Goal: Navigation & Orientation: Find specific page/section

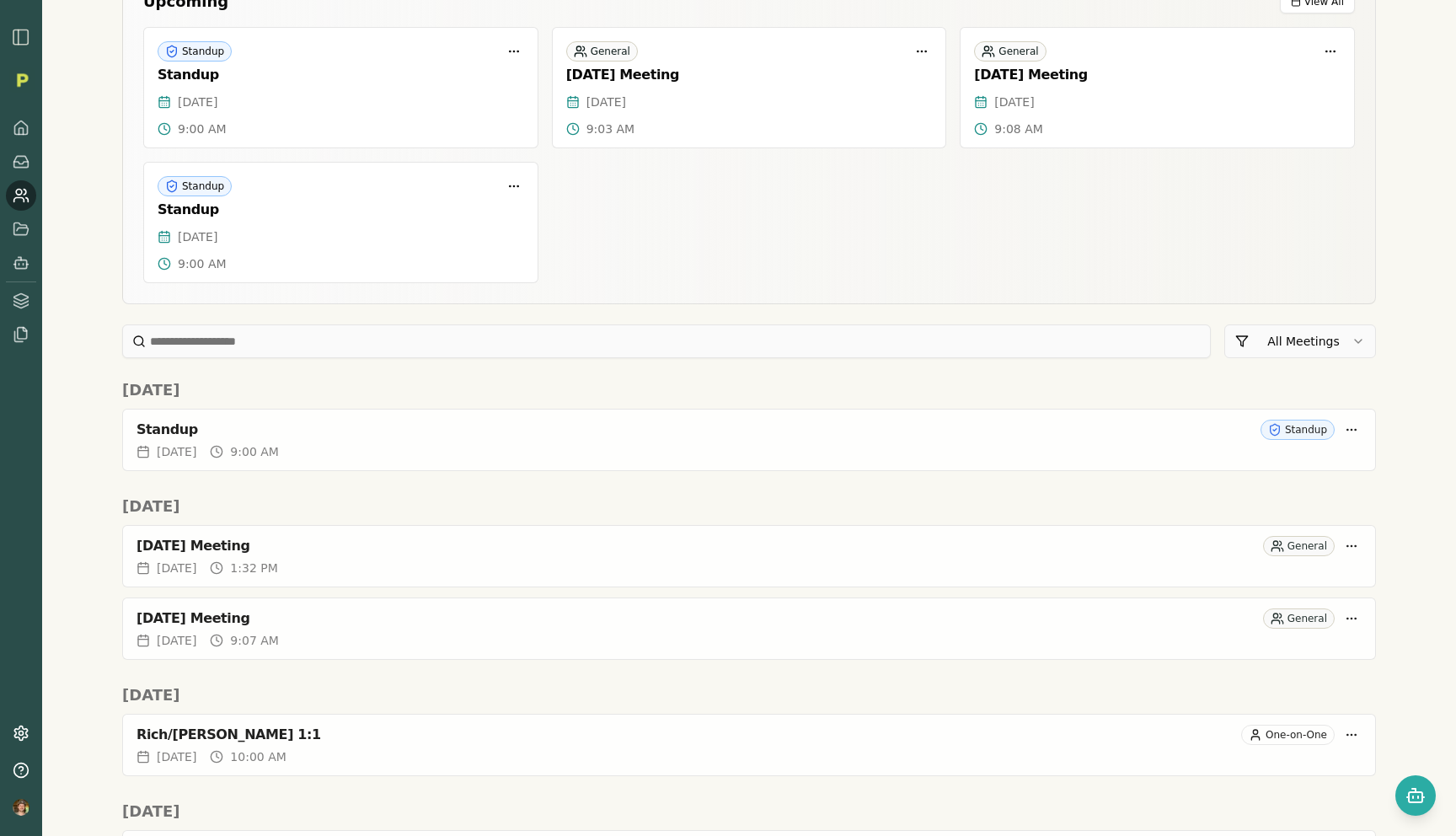
scroll to position [36, 0]
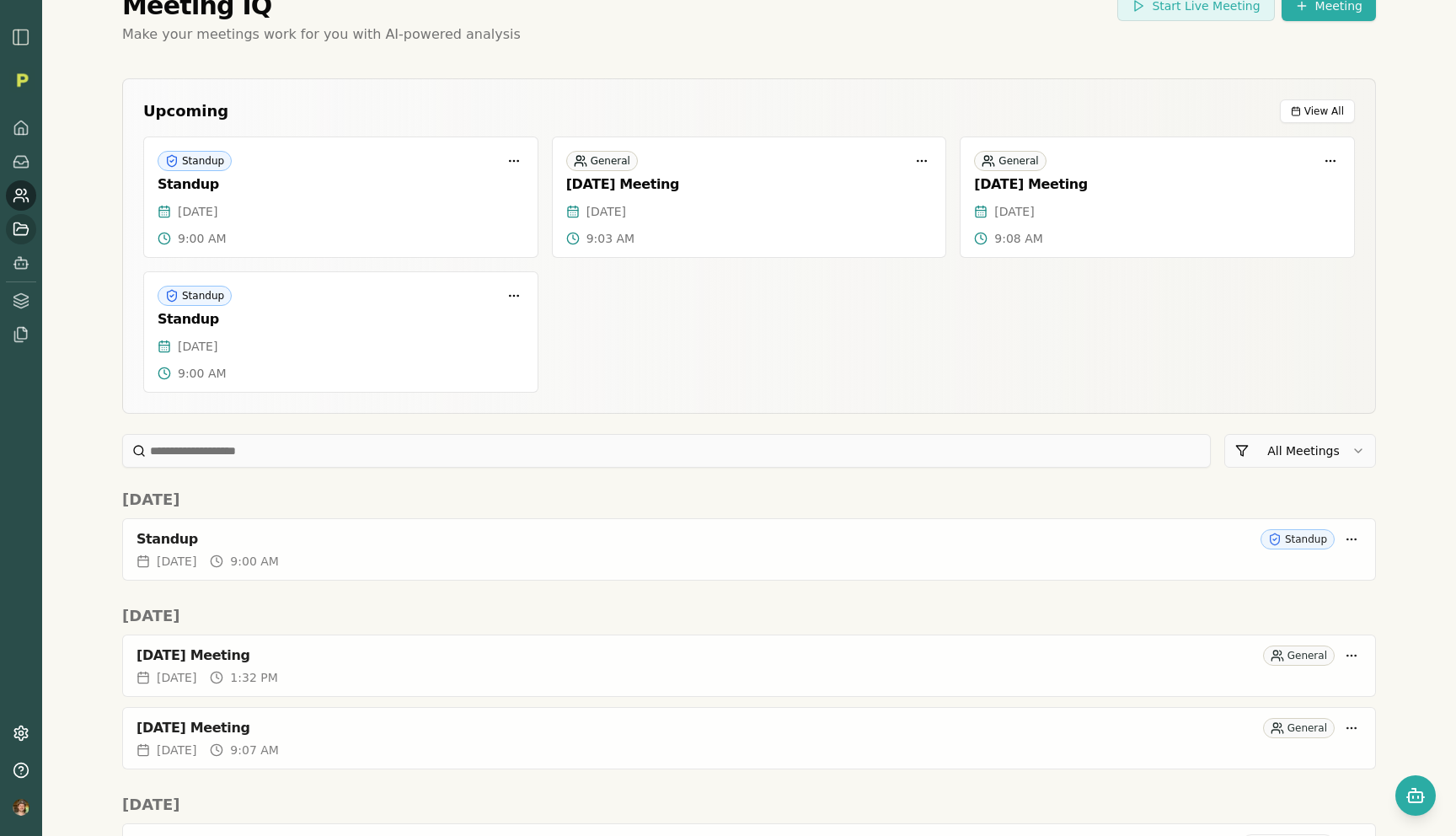
click at [14, 234] on icon at bounding box center [21, 228] width 14 height 12
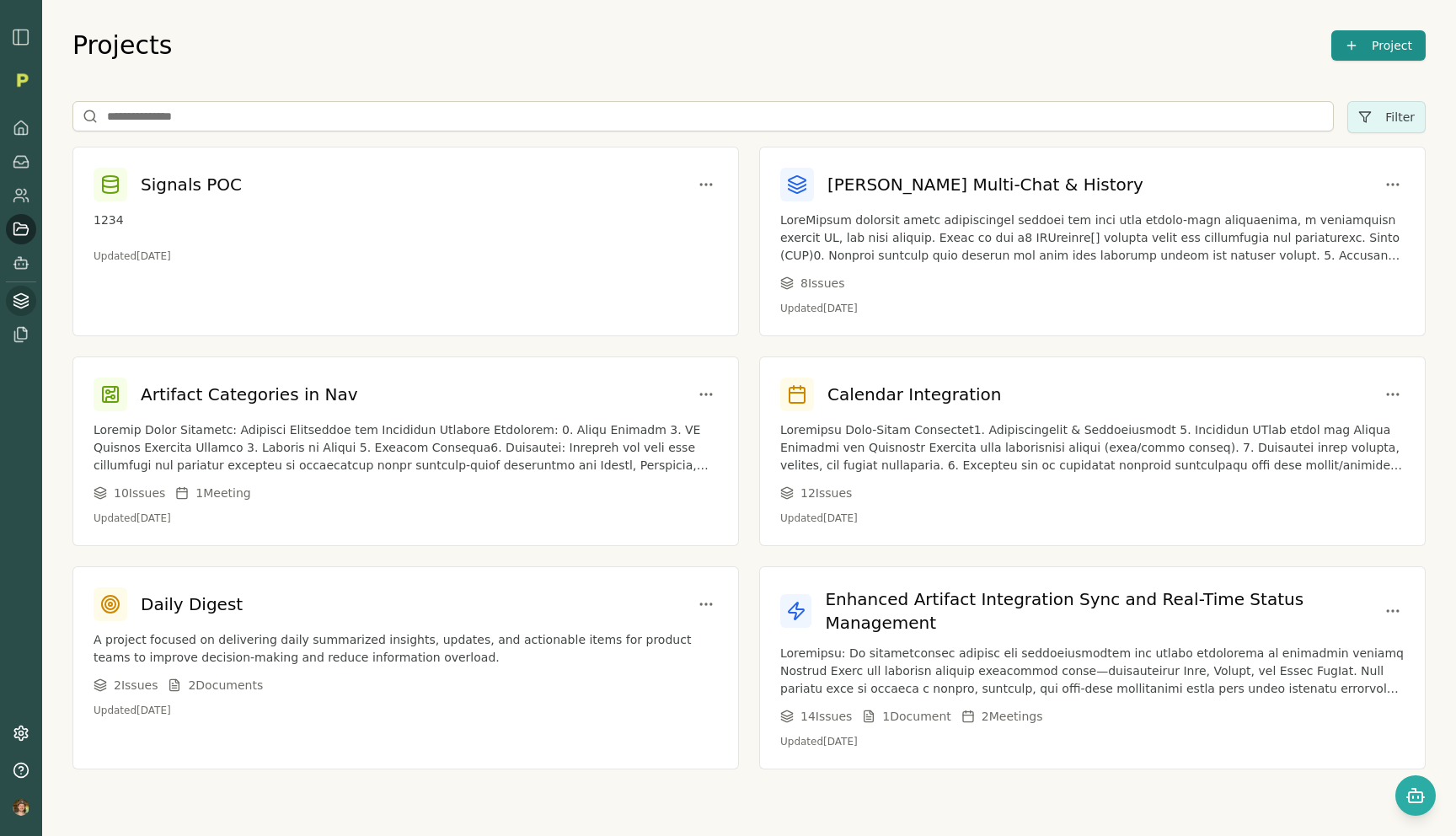
click at [14, 304] on icon at bounding box center [22, 301] width 17 height 17
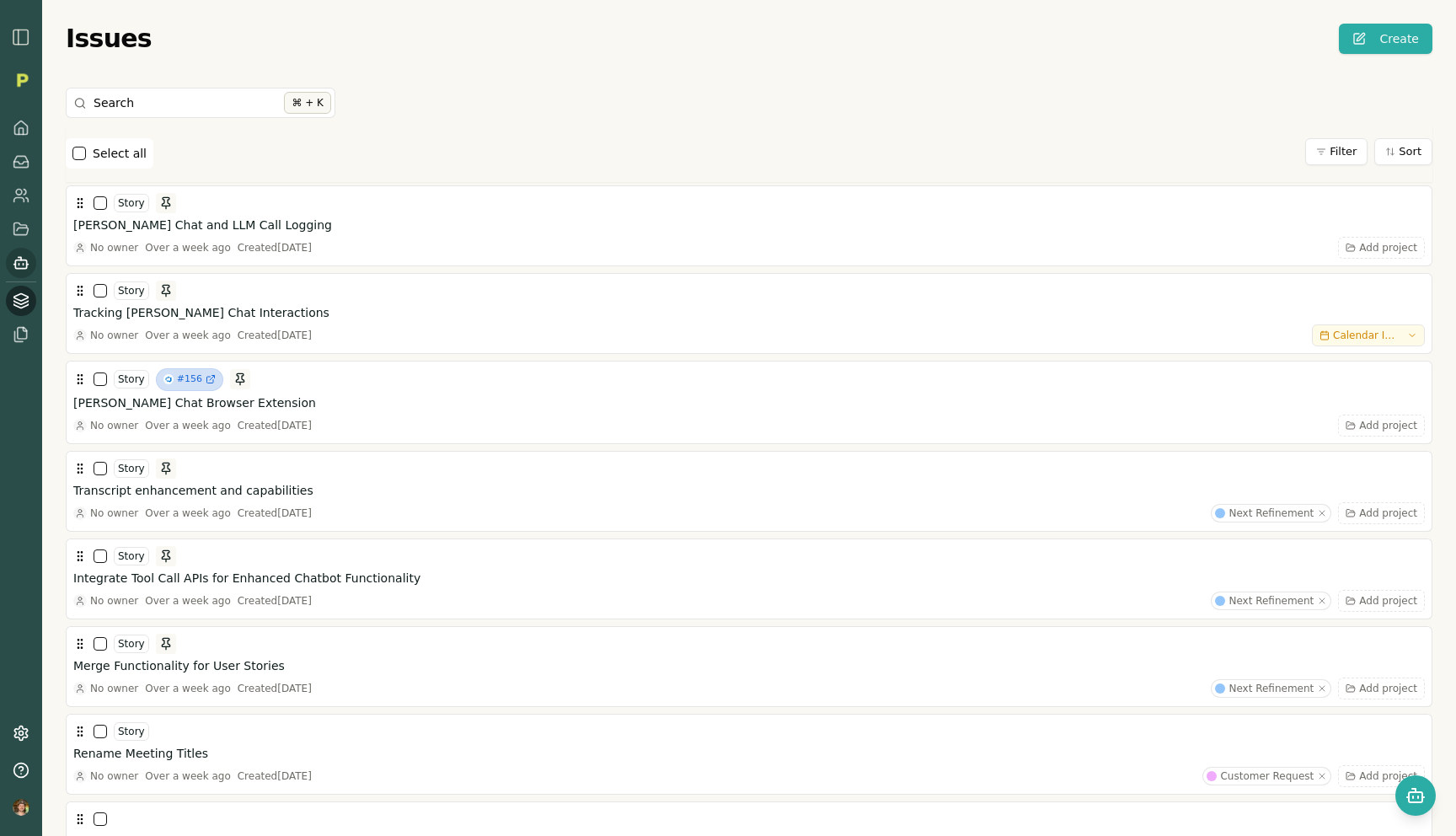
click at [16, 263] on icon at bounding box center [22, 263] width 17 height 17
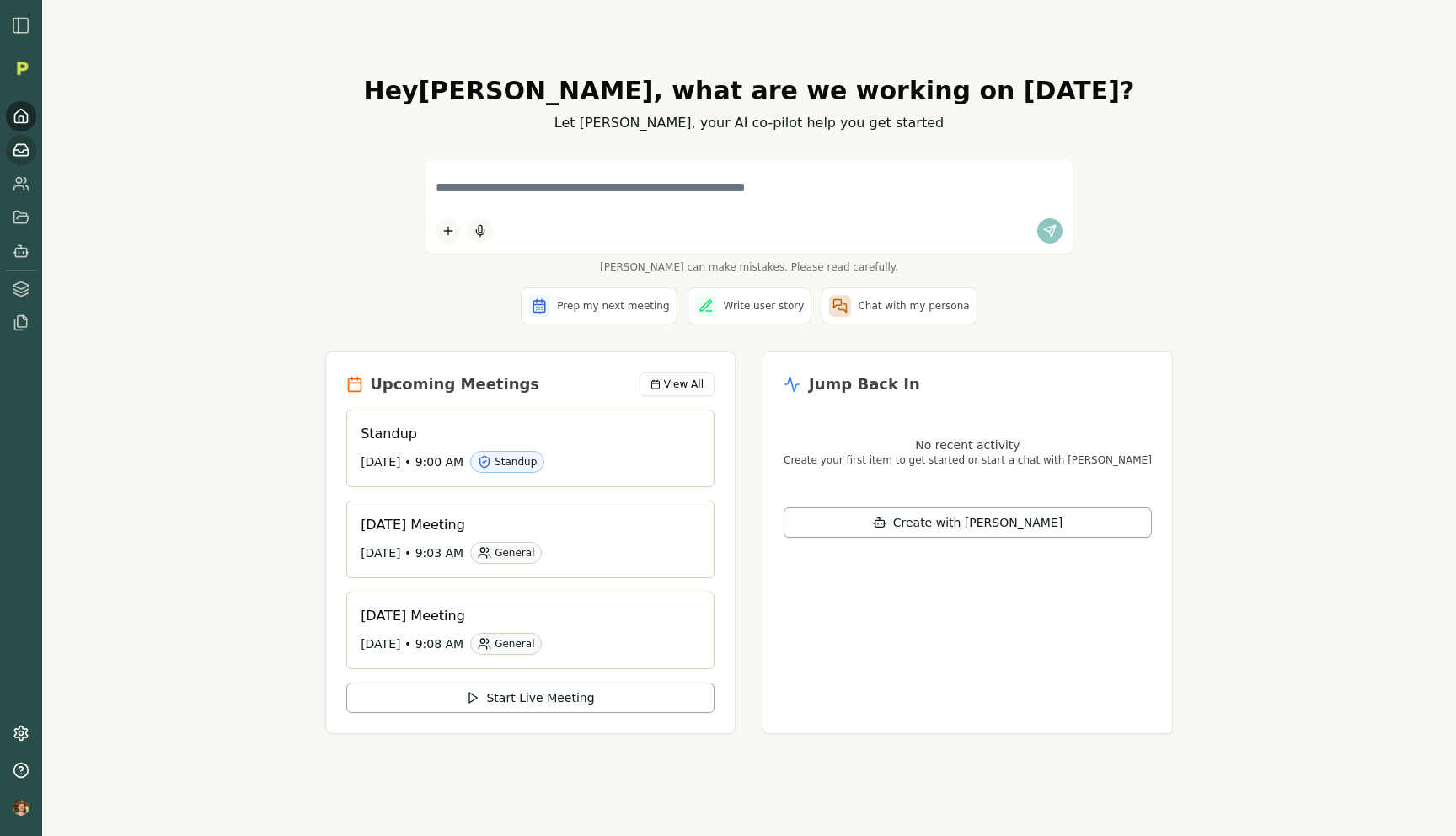
click at [28, 145] on icon at bounding box center [22, 150] width 17 height 17
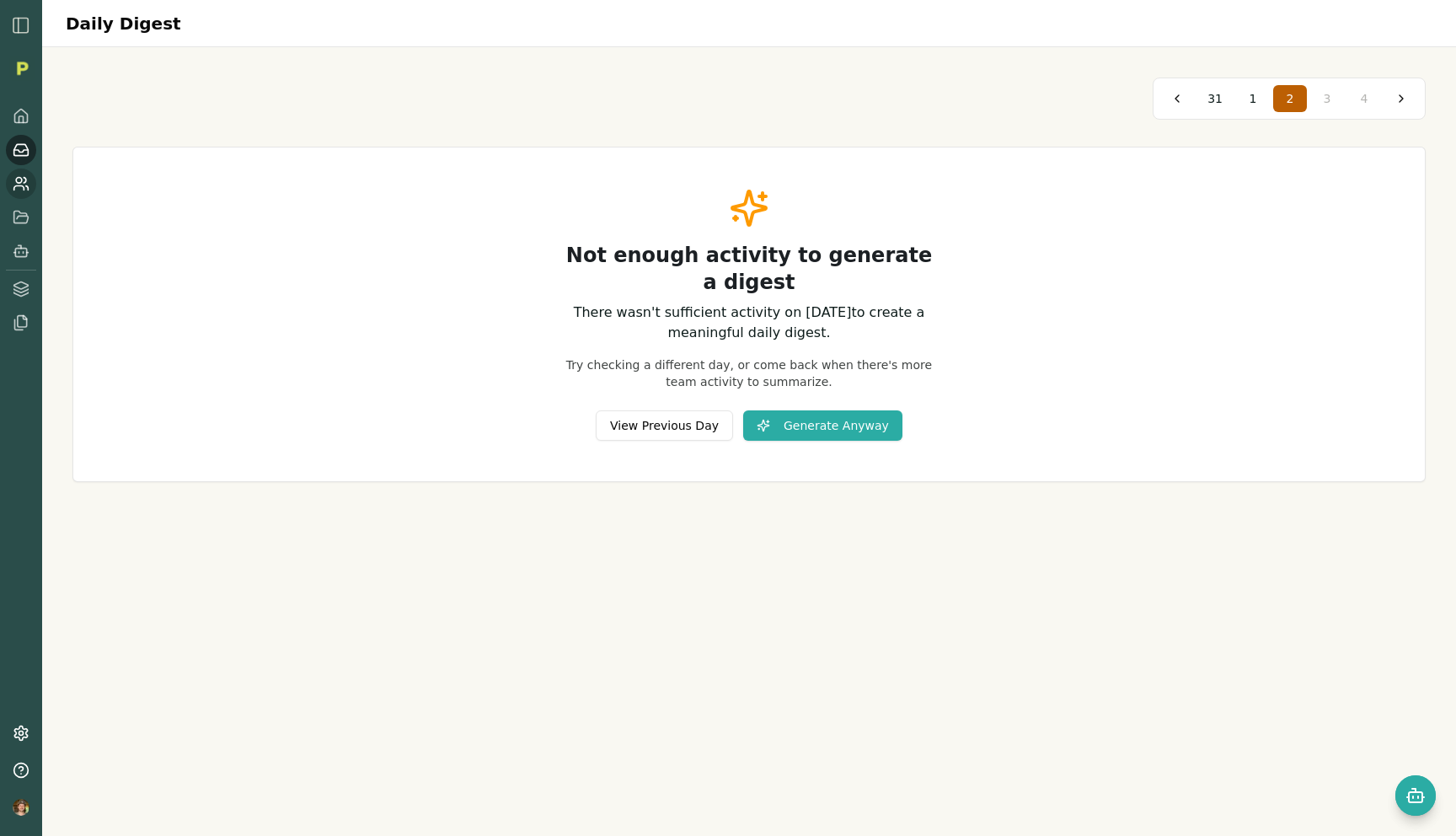
click at [24, 185] on icon at bounding box center [22, 183] width 17 height 17
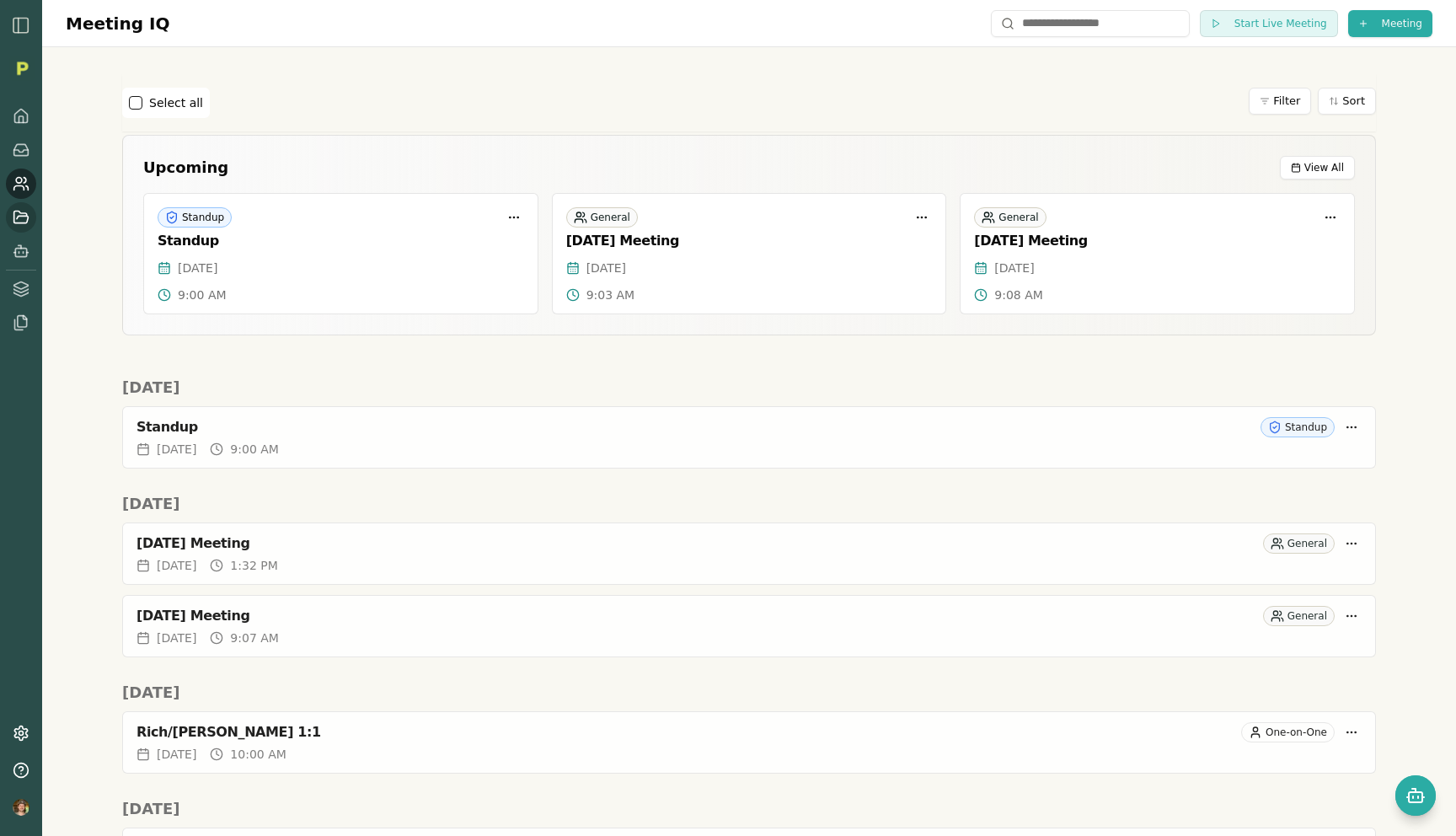
click at [26, 209] on icon at bounding box center [22, 217] width 17 height 17
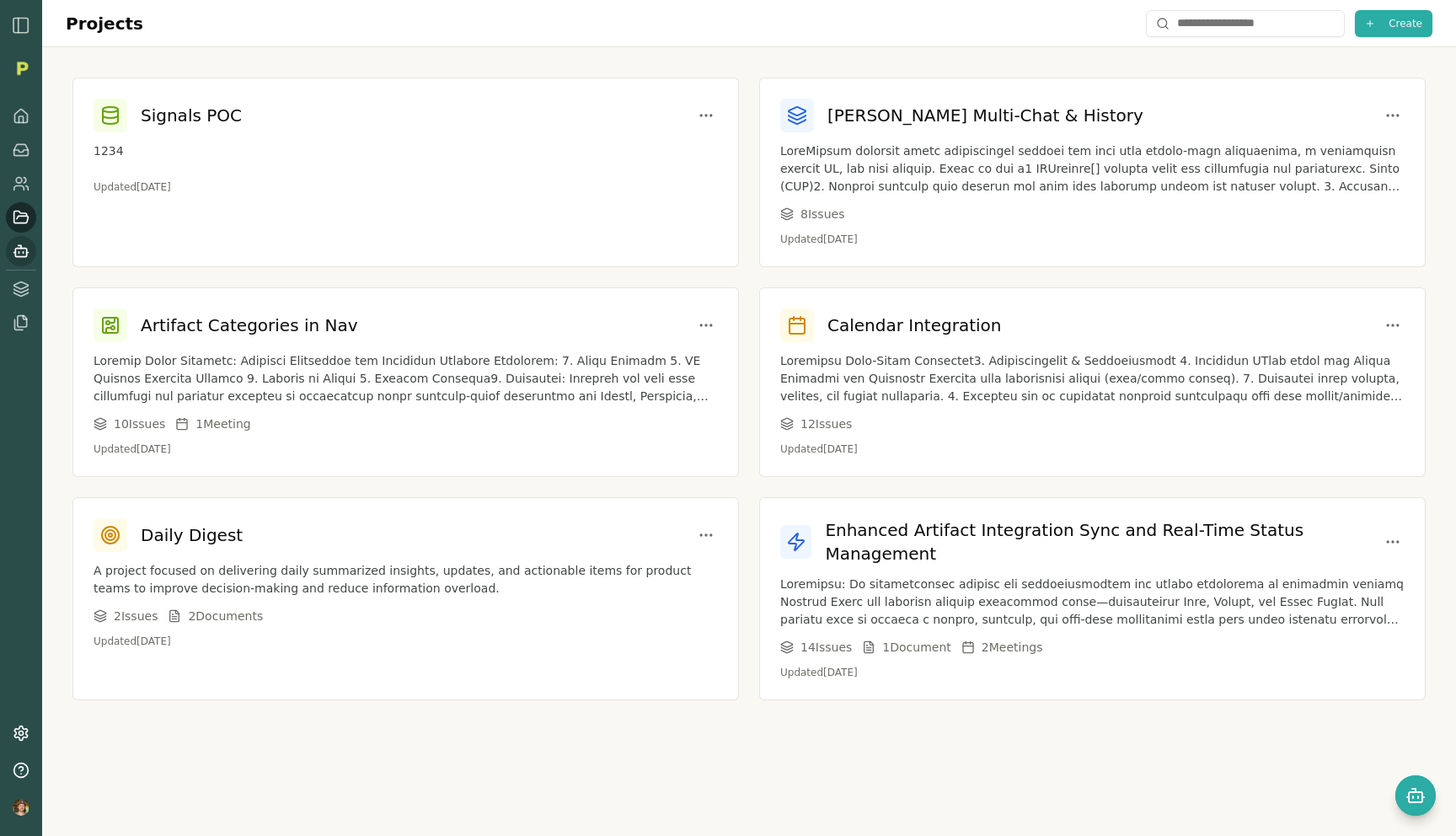
click at [22, 246] on icon at bounding box center [22, 252] width 17 height 17
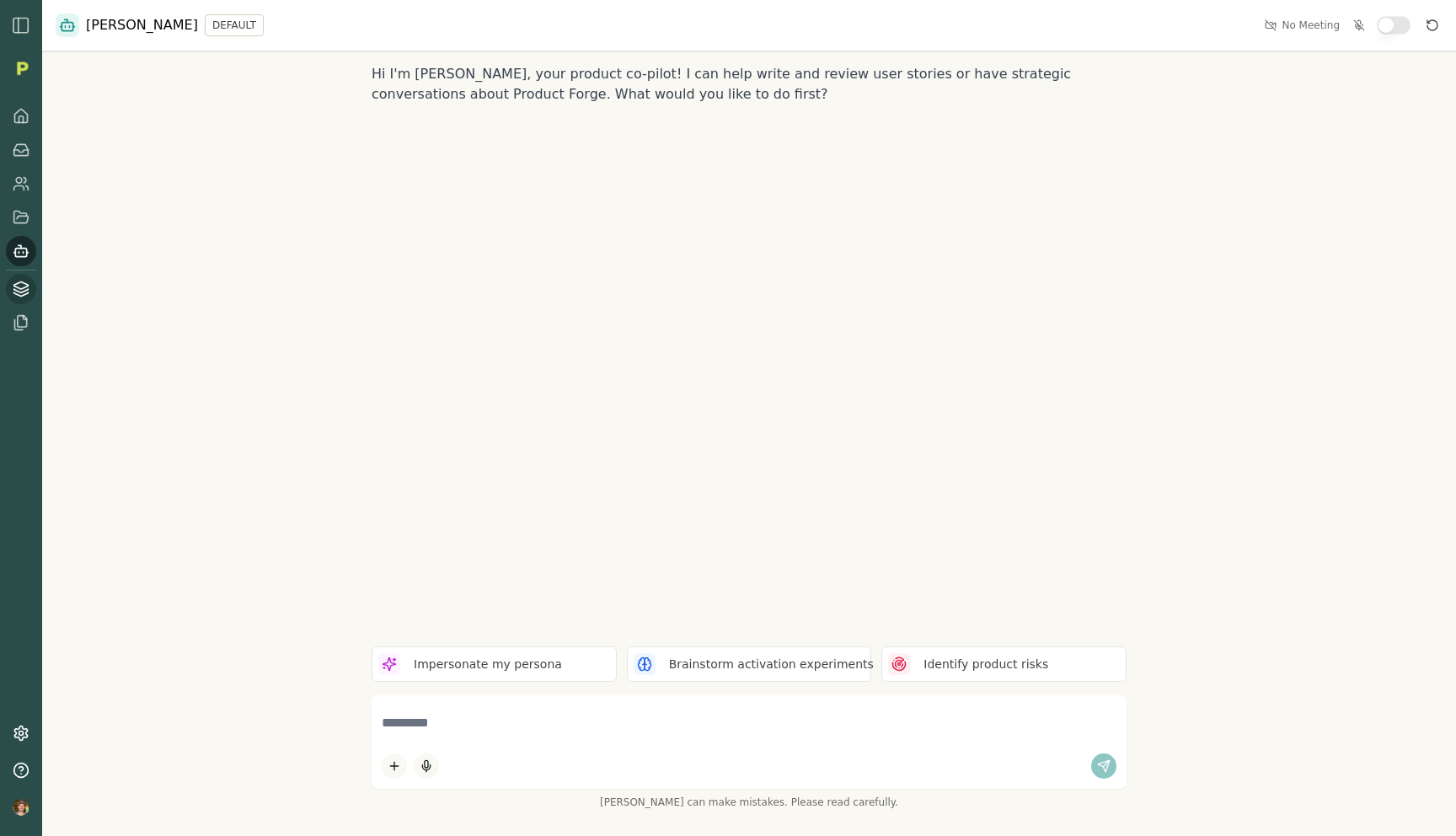
click at [21, 282] on icon at bounding box center [21, 285] width 14 height 7
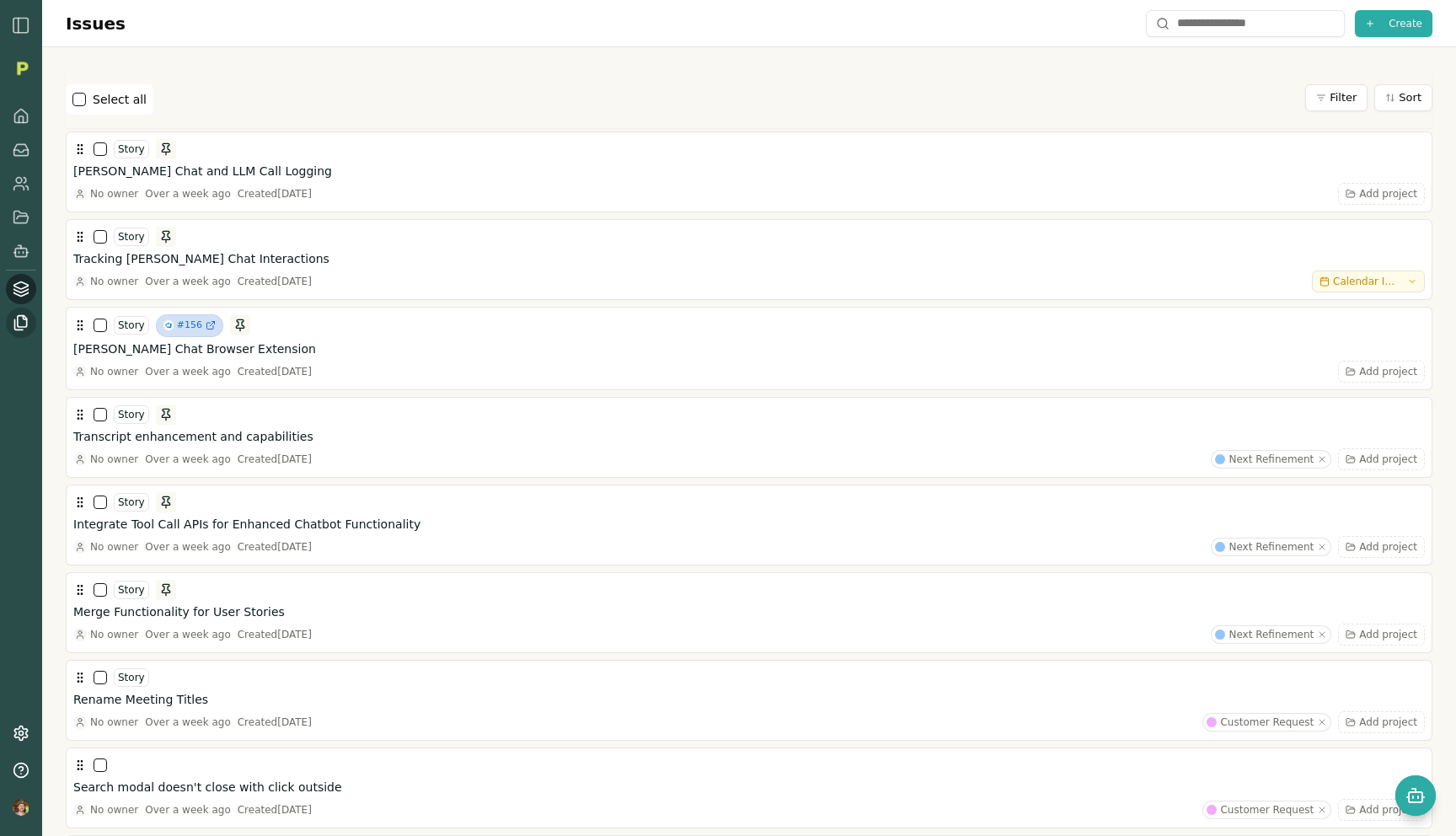
click at [15, 327] on icon at bounding box center [22, 323] width 17 height 17
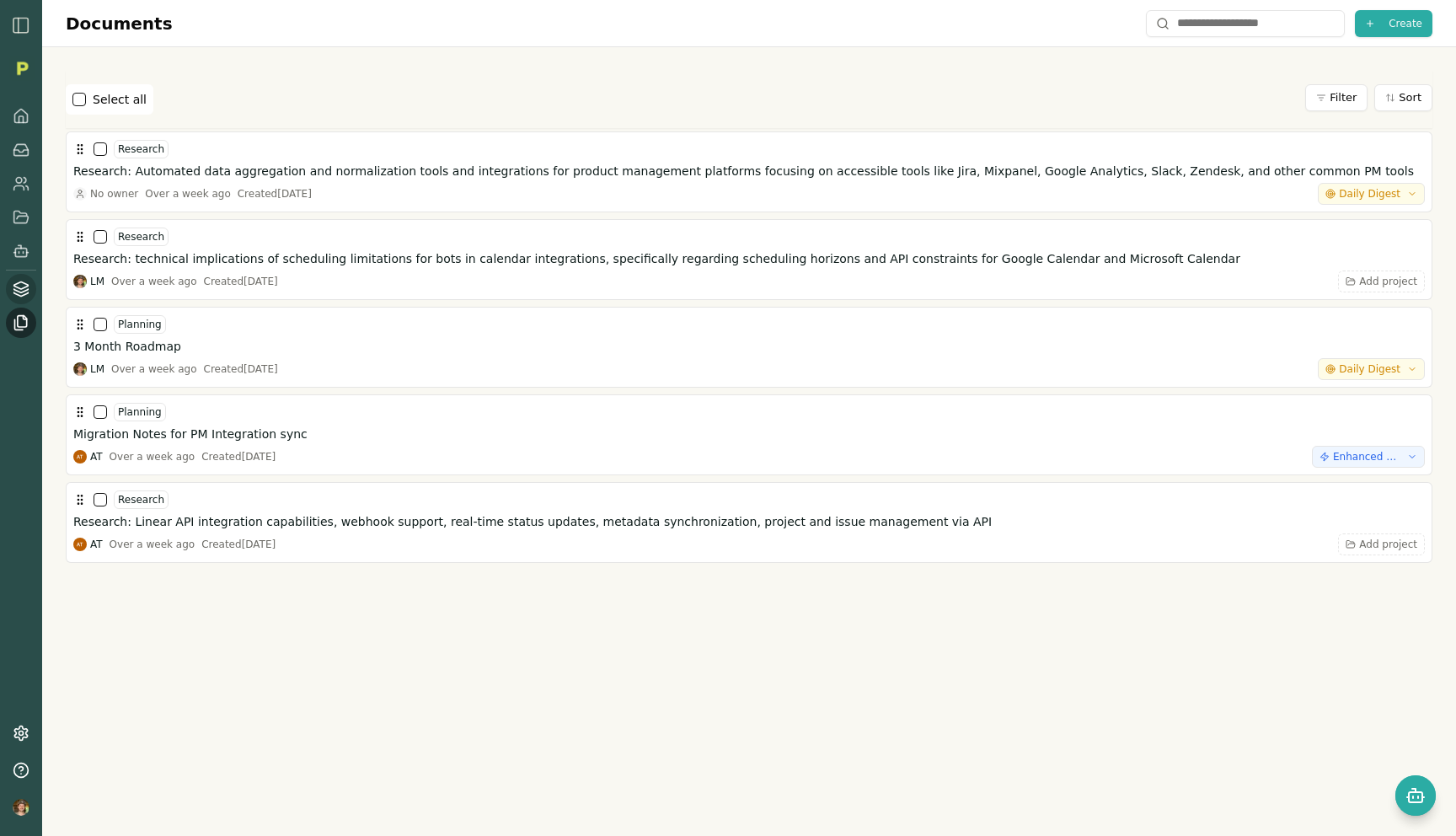
click at [19, 293] on icon at bounding box center [22, 289] width 17 height 17
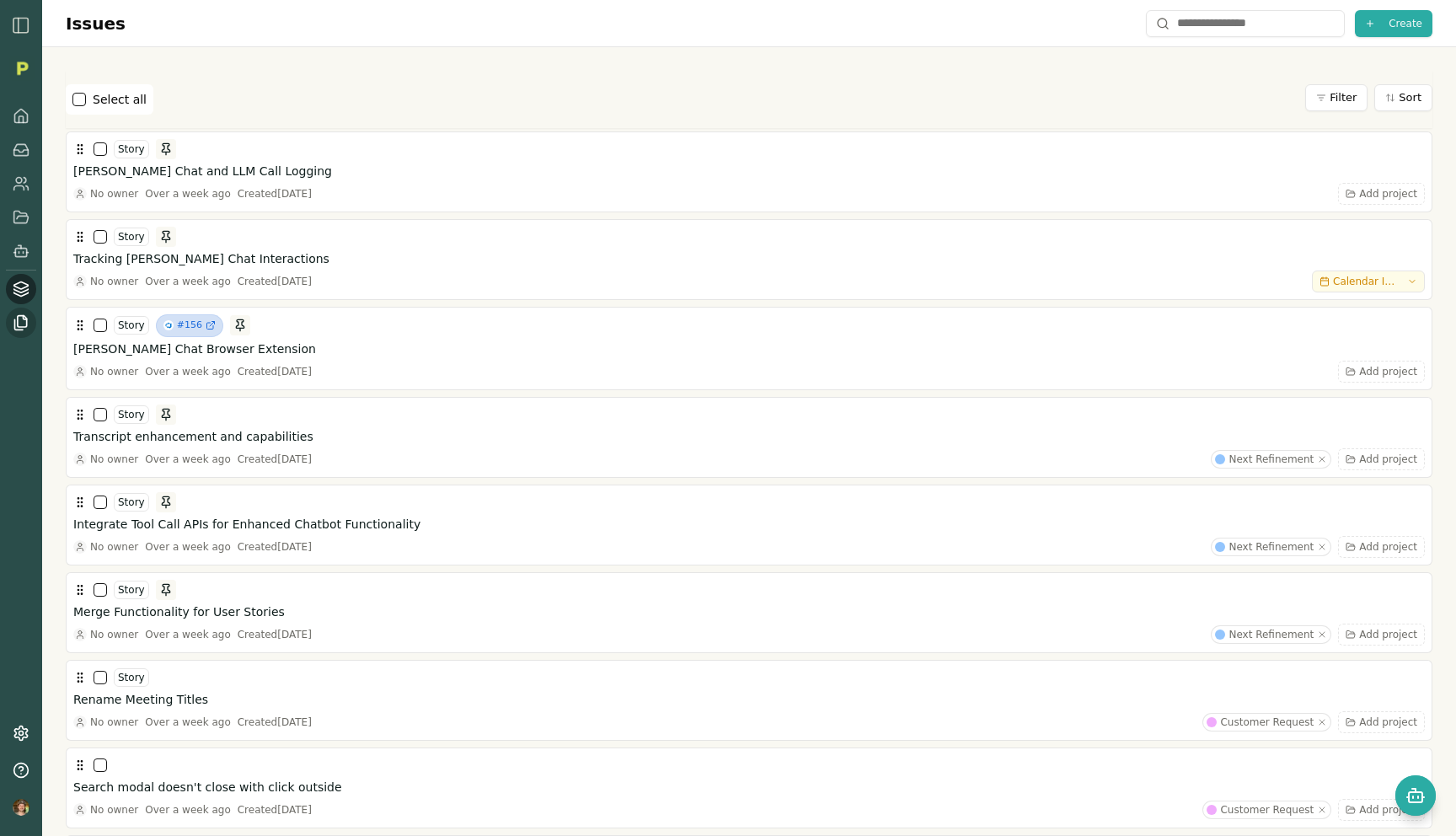
click at [21, 325] on icon at bounding box center [22, 323] width 17 height 17
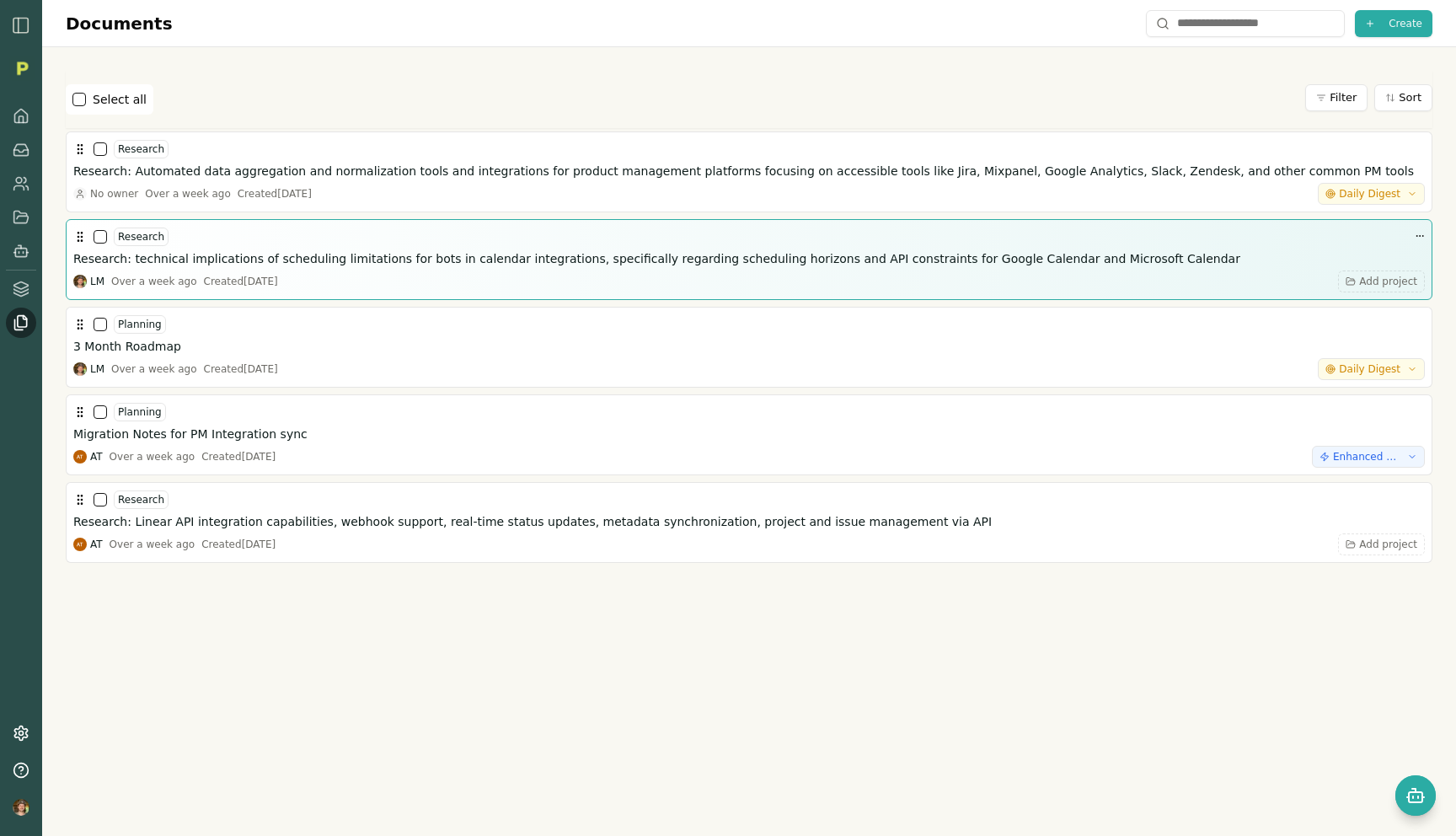
click at [231, 267] on div "Research Research: technical implications of scheduling limitations for bots in…" at bounding box center [749, 259] width 1352 height 65
click at [235, 257] on h3 "Research: technical implications of scheduling limitations for bots in calendar…" at bounding box center [656, 259] width 1167 height 17
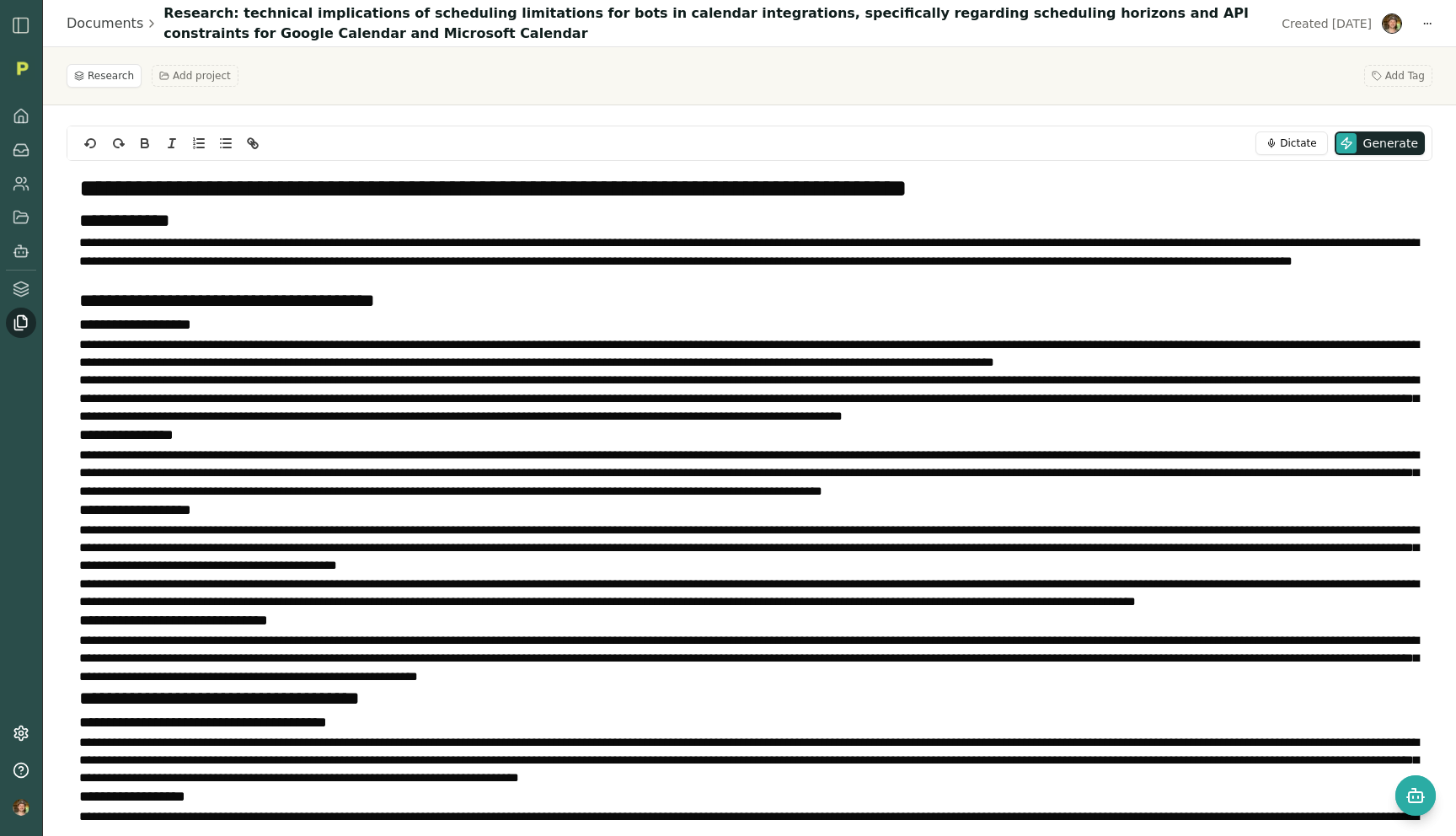
click at [469, 8] on h1 "Research: technical implications of scheduling limitations for bots in calendar…" at bounding box center [717, 23] width 1108 height 40
click at [26, 250] on rect at bounding box center [21, 252] width 11 height 8
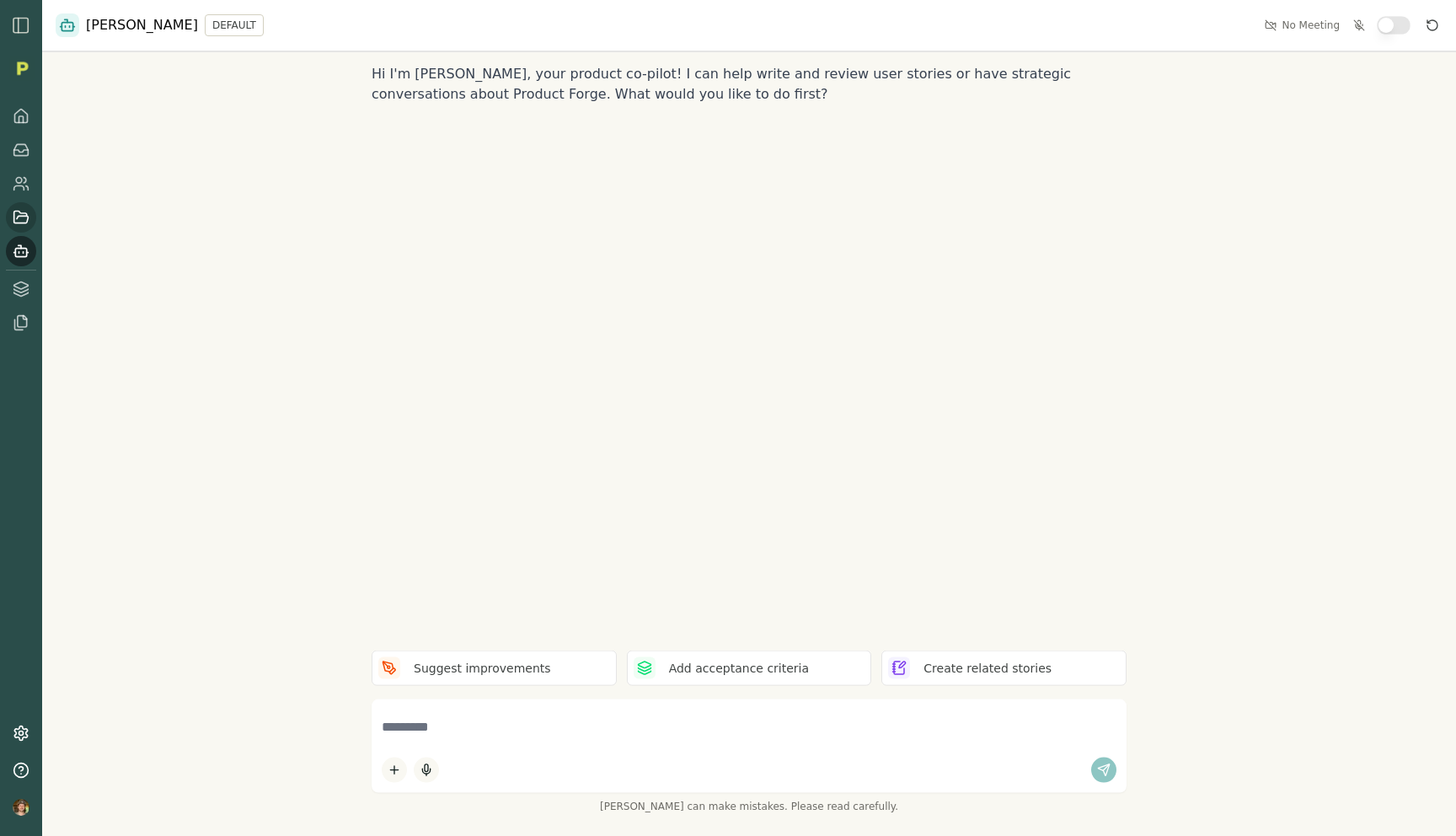
click at [26, 216] on icon at bounding box center [21, 216] width 14 height 12
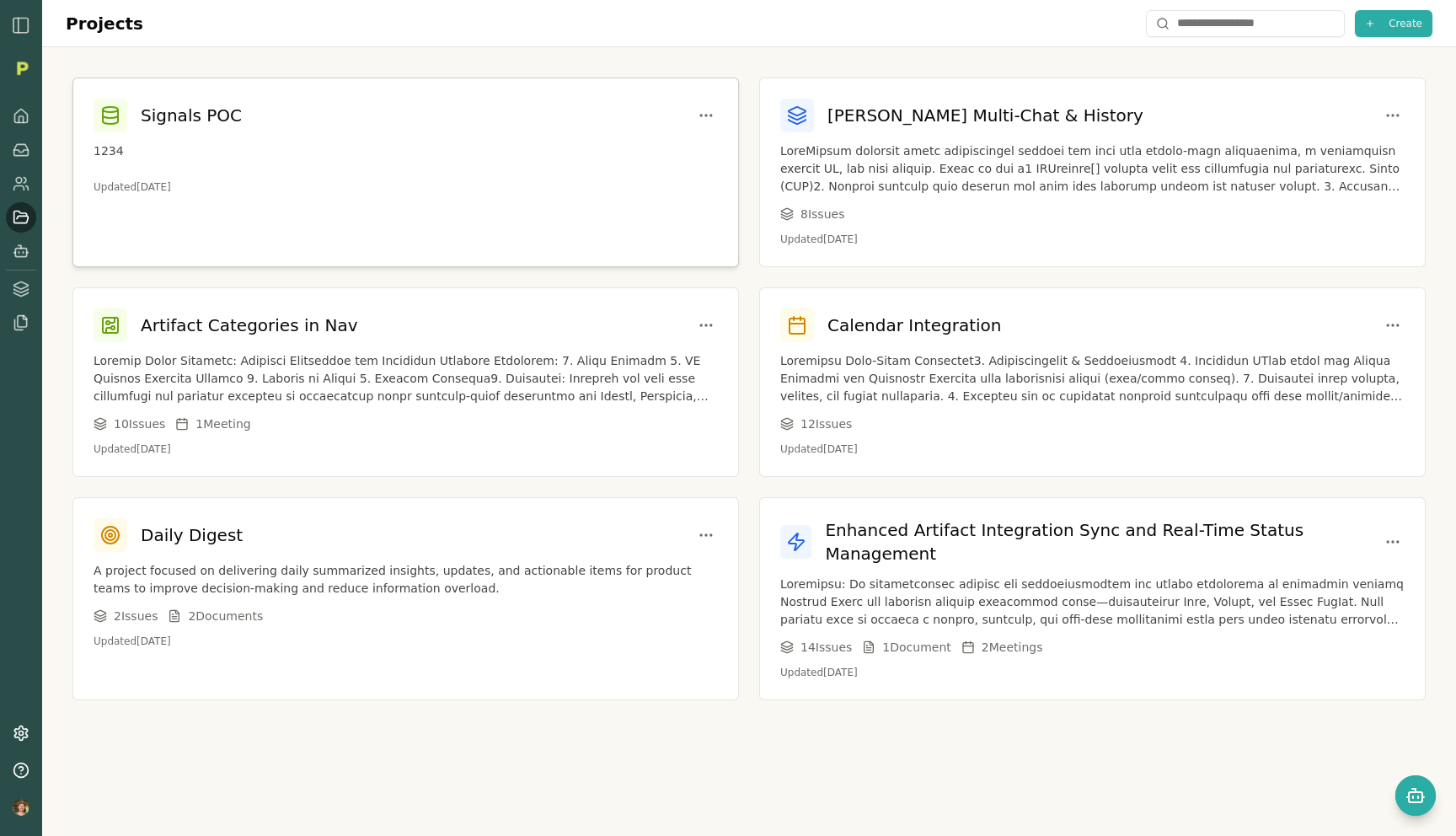
click at [328, 132] on div "Signals POC 1234 Updated [DATE]" at bounding box center [405, 146] width 665 height 136
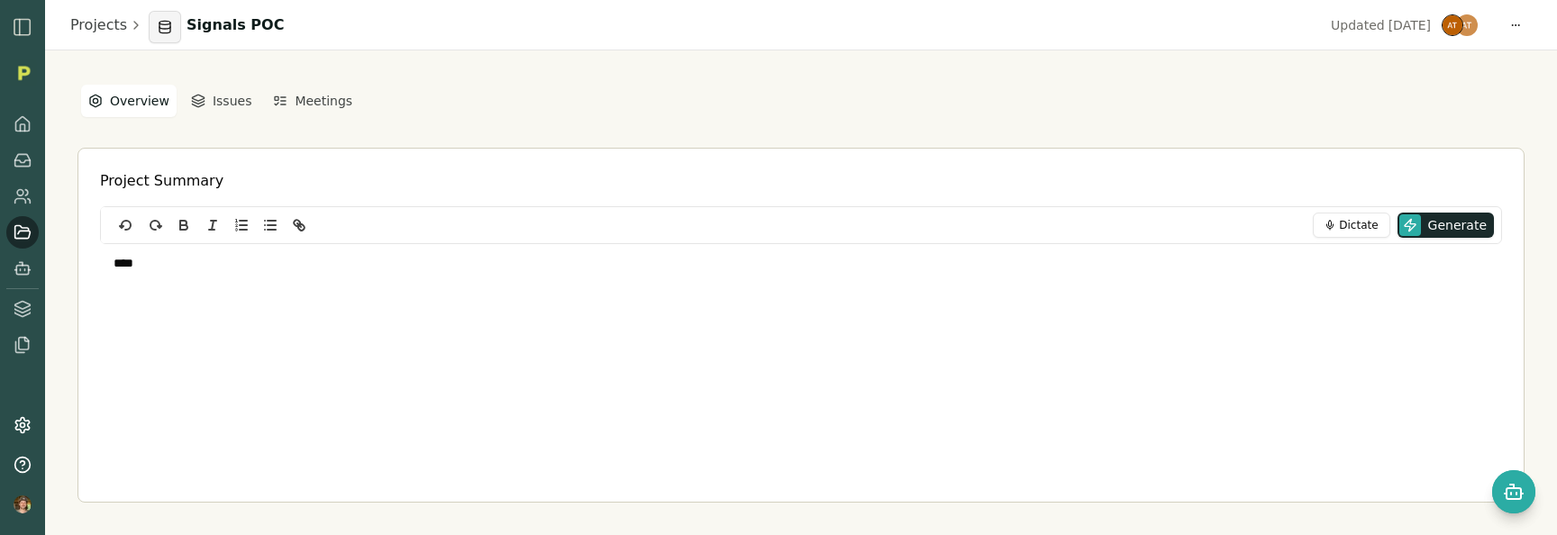
click at [171, 30] on html "Projects Signals POC Updated [DATE] Overview Issues Meetings Project Summary Di…" at bounding box center [778, 267] width 1557 height 535
click at [94, 31] on link "Projects" at bounding box center [98, 25] width 57 height 22
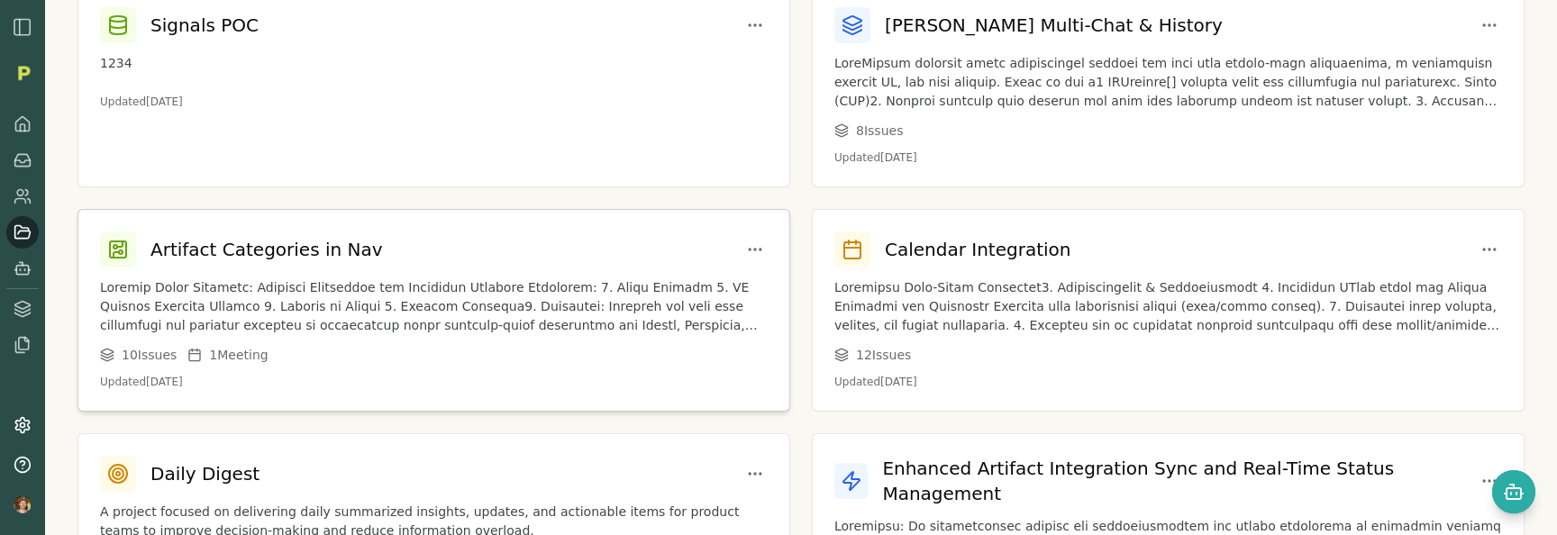
scroll to position [114, 0]
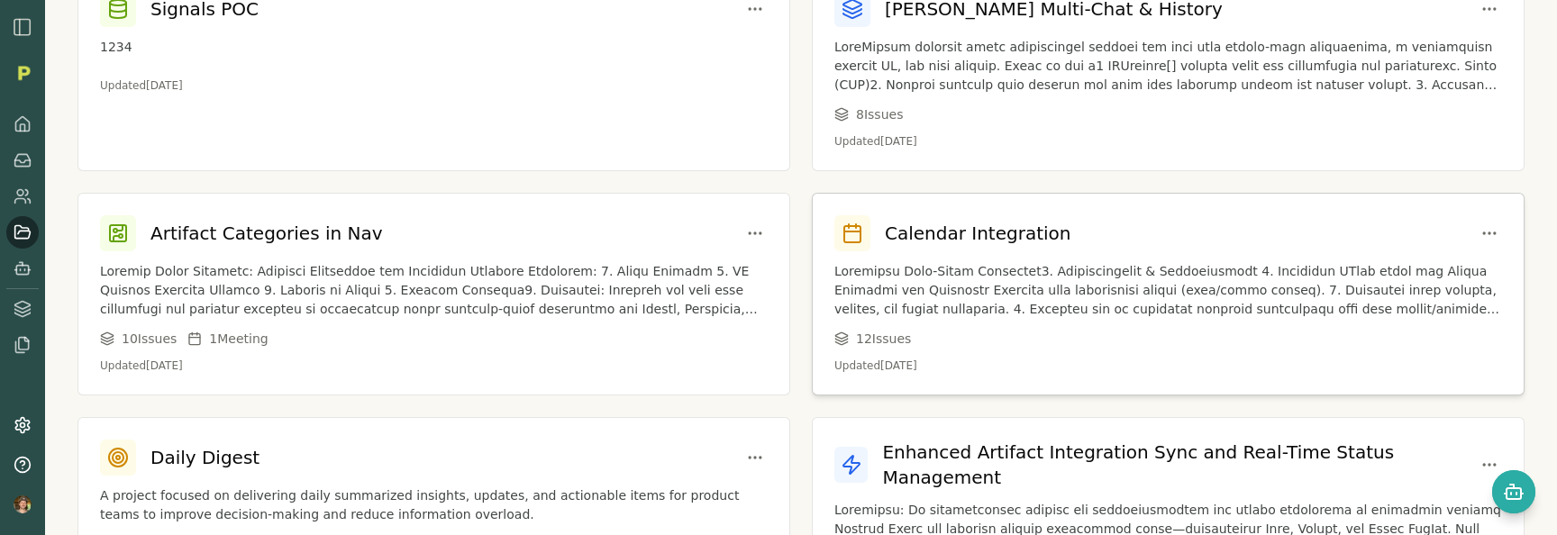
click at [952, 259] on div "Calendar Integration 12 Issue s Updated [DATE]" at bounding box center [1168, 294] width 711 height 201
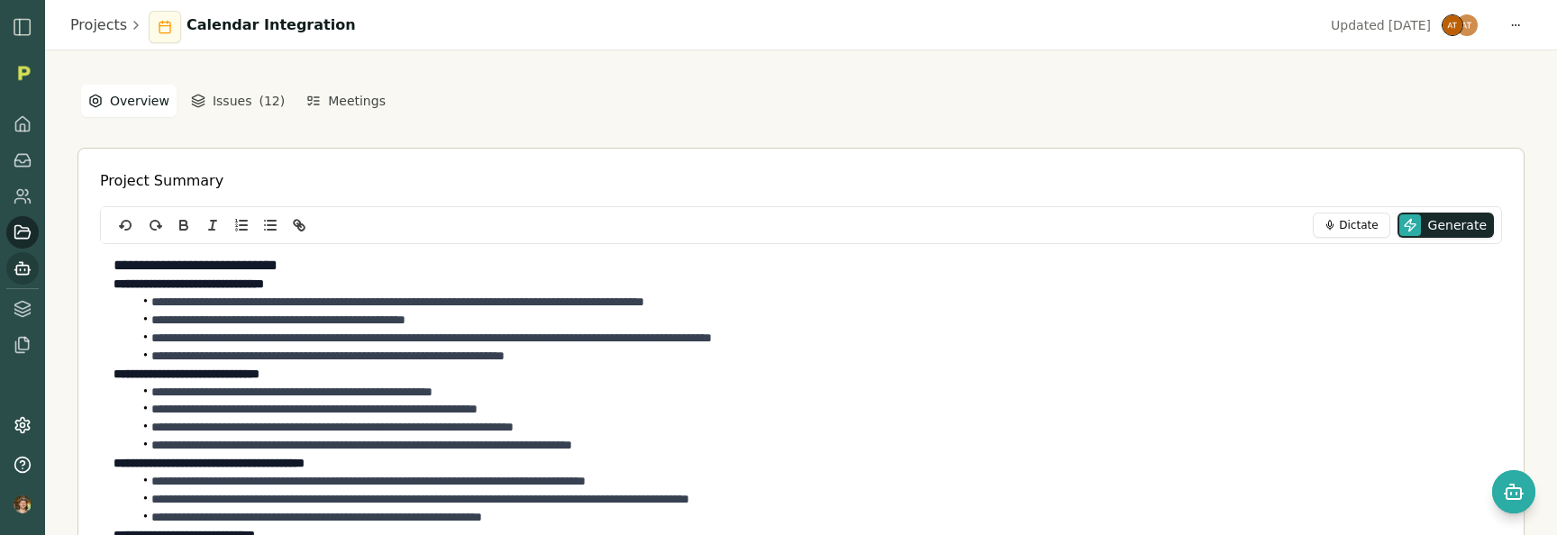
click at [26, 264] on icon at bounding box center [23, 269] width 18 height 18
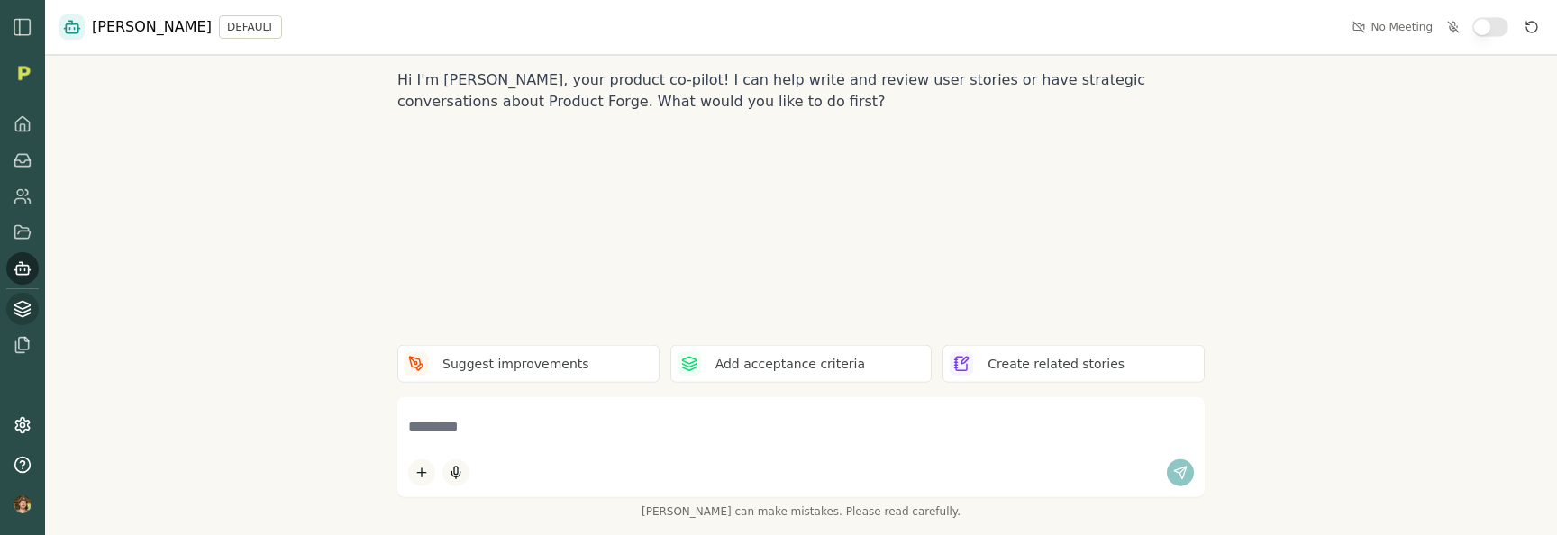
click at [26, 312] on icon at bounding box center [23, 309] width 18 height 18
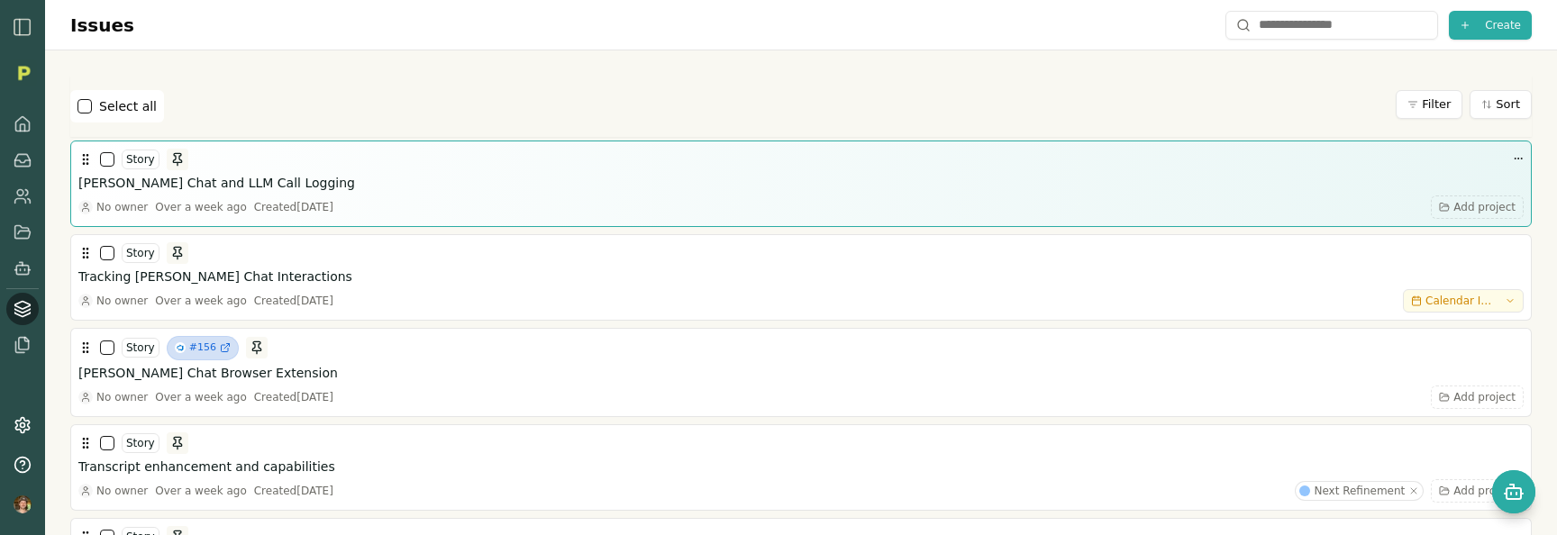
click at [269, 194] on div "Story [PERSON_NAME] Chat and LLM Call Logging No owner Over a week ago Created …" at bounding box center [801, 184] width 1446 height 70
click at [241, 184] on h3 "[PERSON_NAME] Chat and LLM Call Logging" at bounding box center [216, 183] width 277 height 18
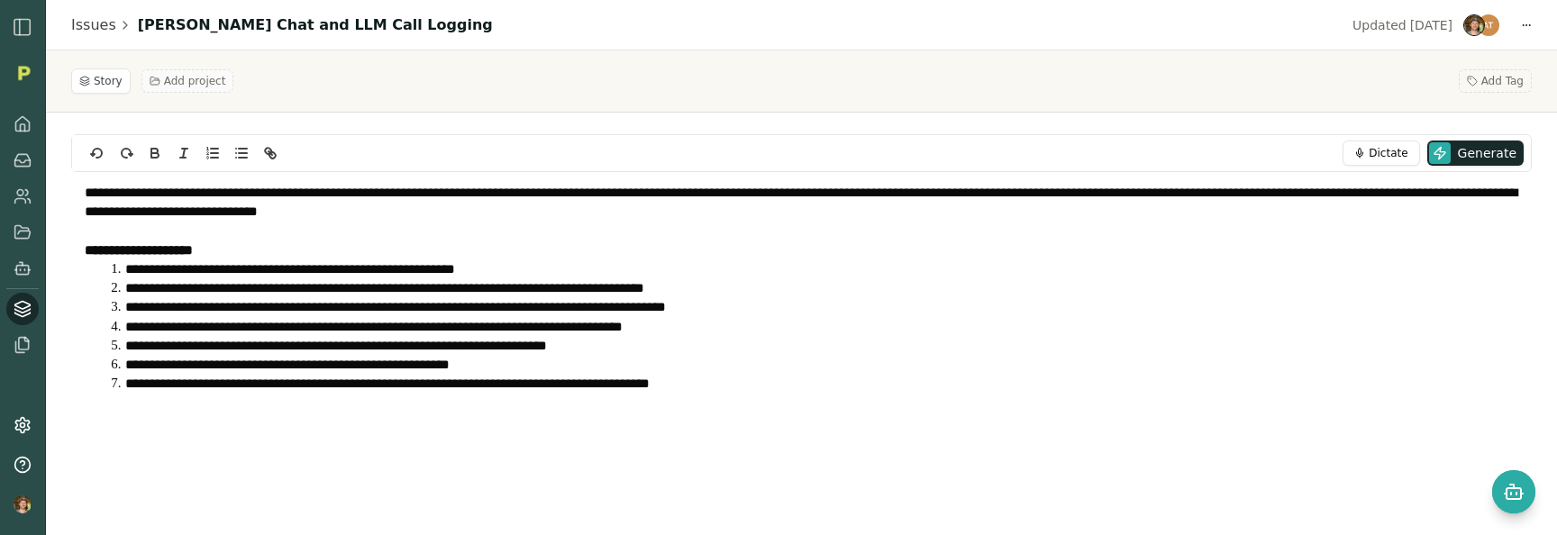
click at [164, 77] on span "Add project" at bounding box center [195, 81] width 62 height 14
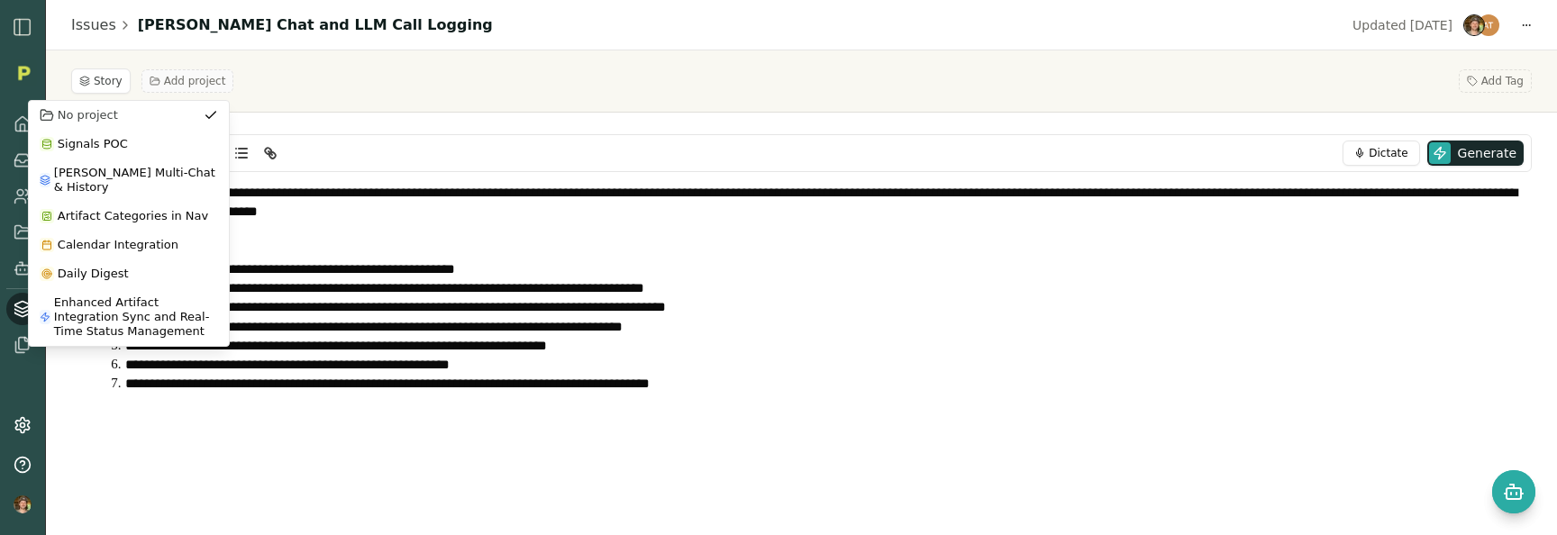
click at [164, 77] on span "Add project" at bounding box center [195, 81] width 62 height 14
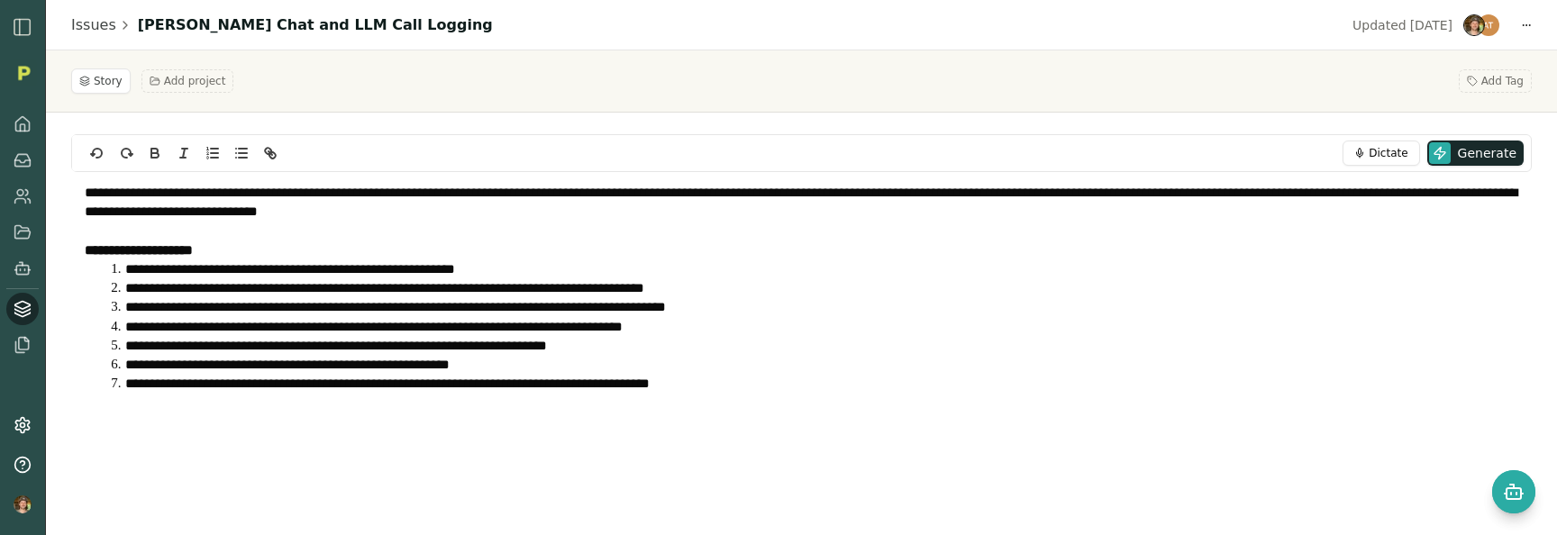
click at [312, 78] on div "Story Add project Add Tag" at bounding box center [801, 80] width 1461 height 25
click at [88, 28] on link "Issues" at bounding box center [93, 25] width 45 height 22
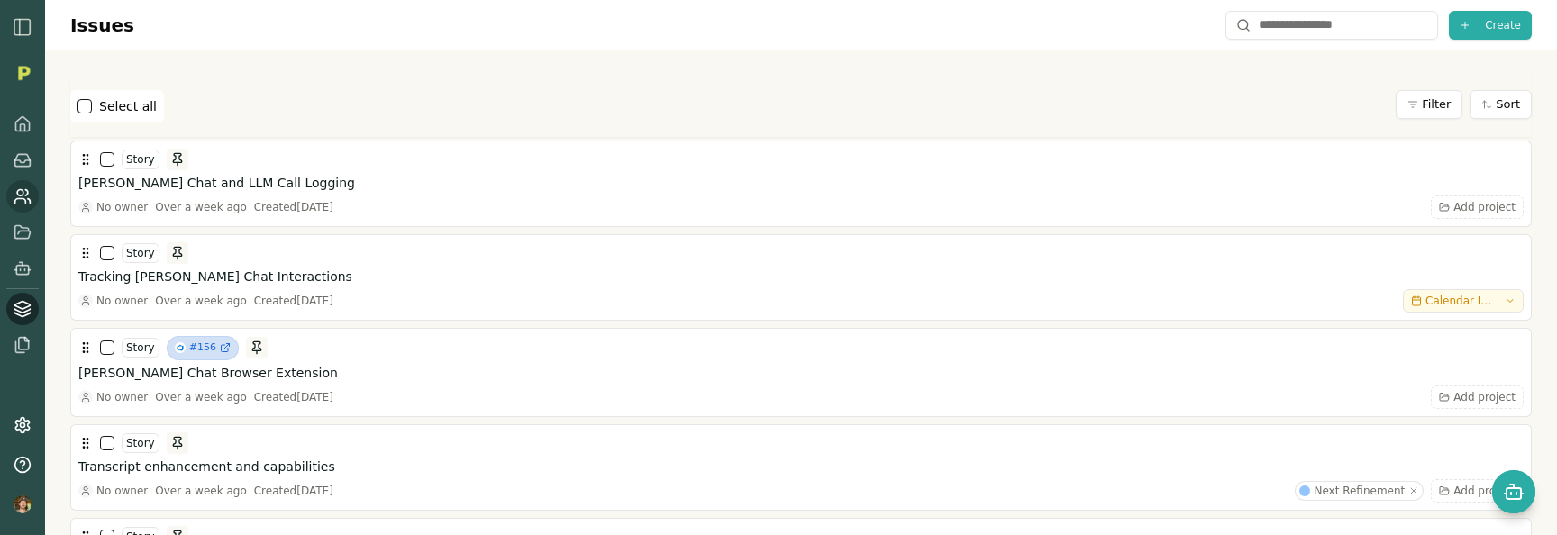
click at [14, 190] on icon at bounding box center [23, 196] width 18 height 18
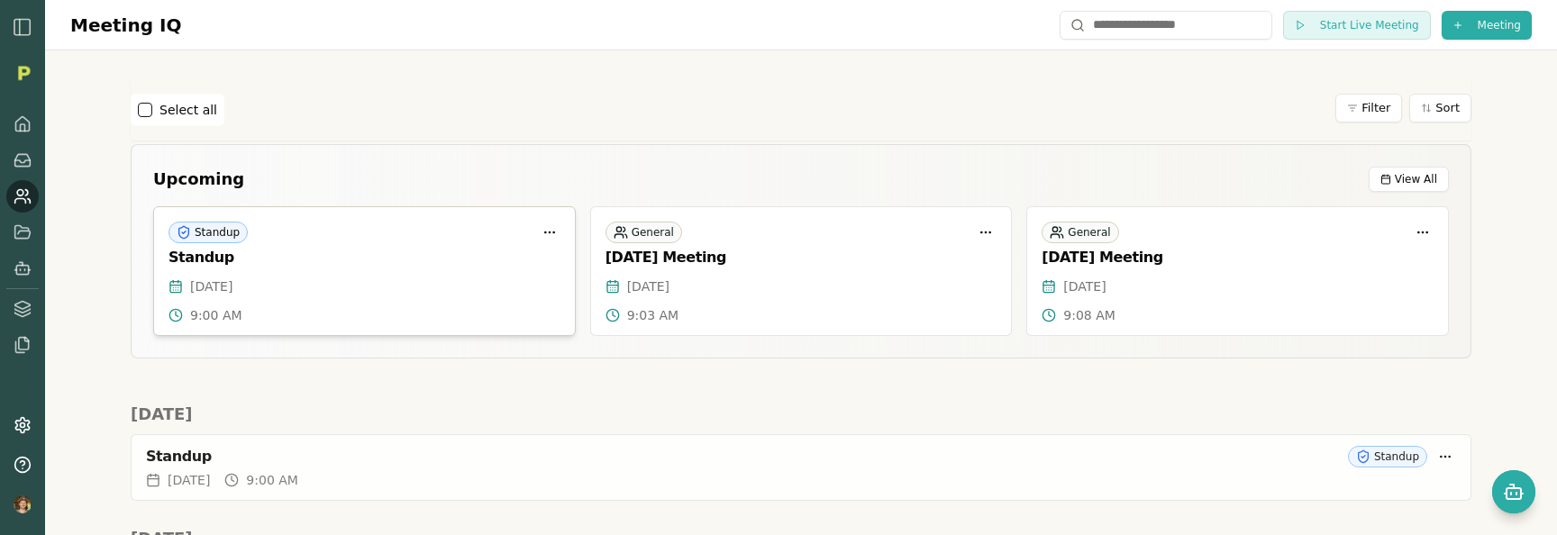
click at [252, 277] on div "Standup Standup" at bounding box center [364, 242] width 421 height 70
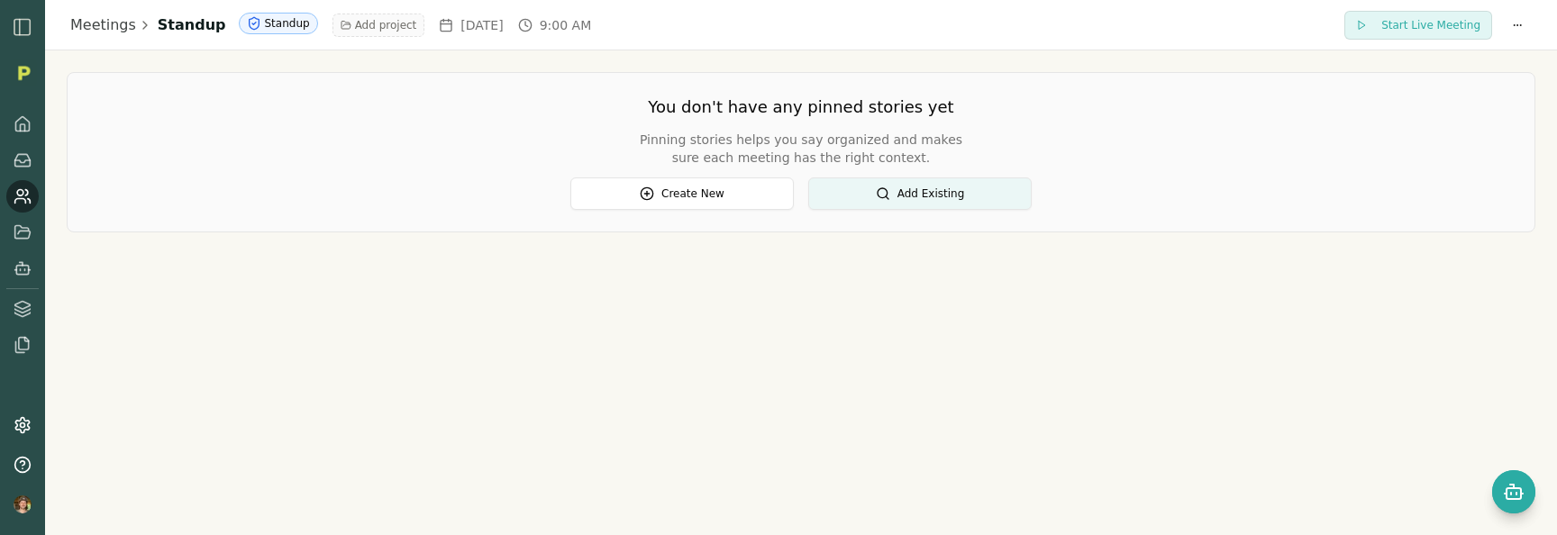
click at [360, 25] on span "Add project" at bounding box center [386, 25] width 62 height 14
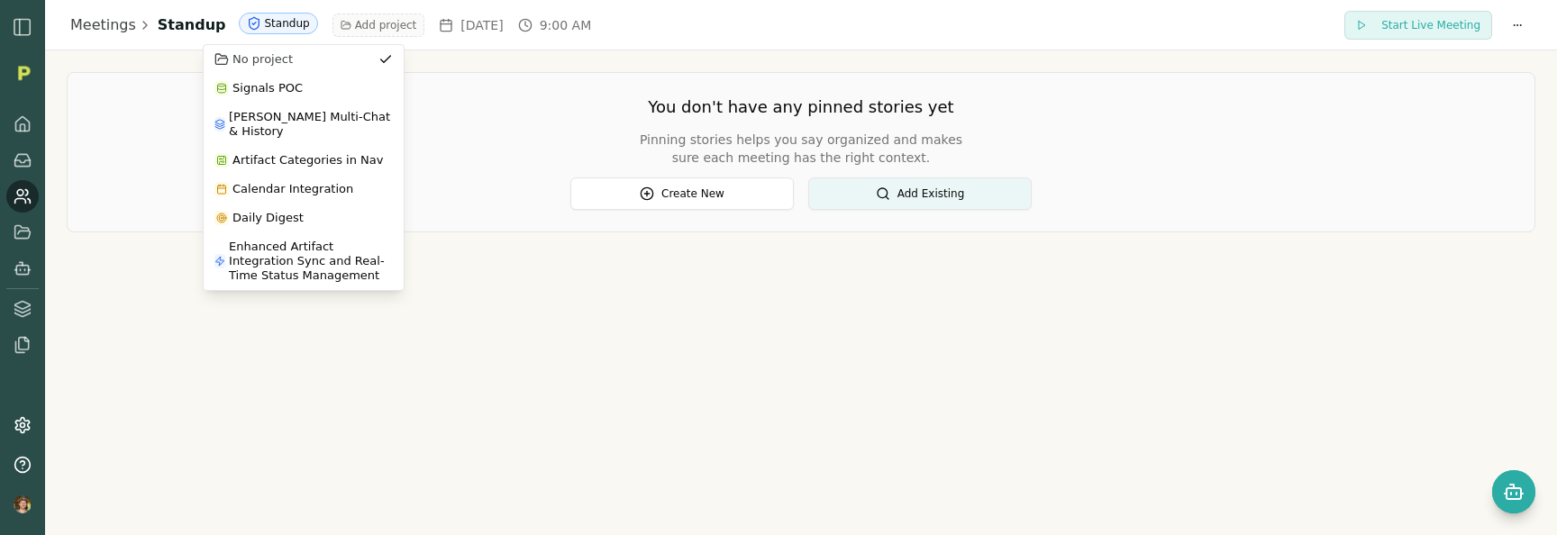
click at [360, 25] on span "Add project" at bounding box center [386, 25] width 62 height 14
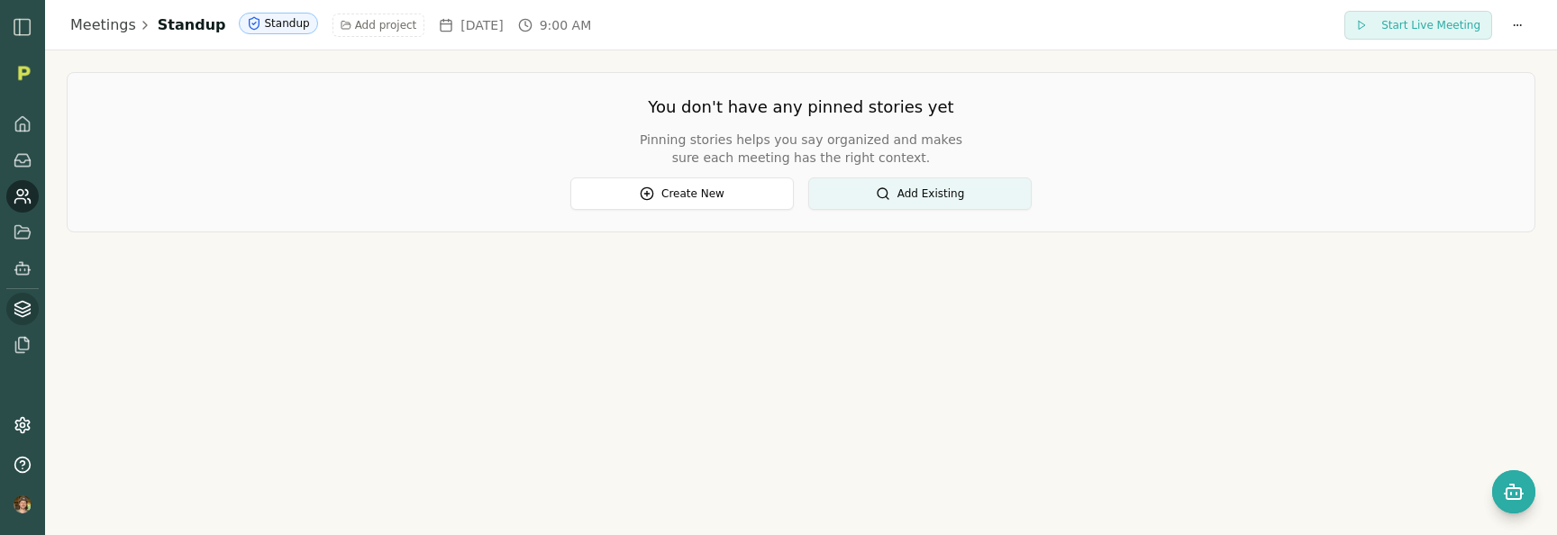
click at [14, 317] on icon at bounding box center [23, 309] width 18 height 18
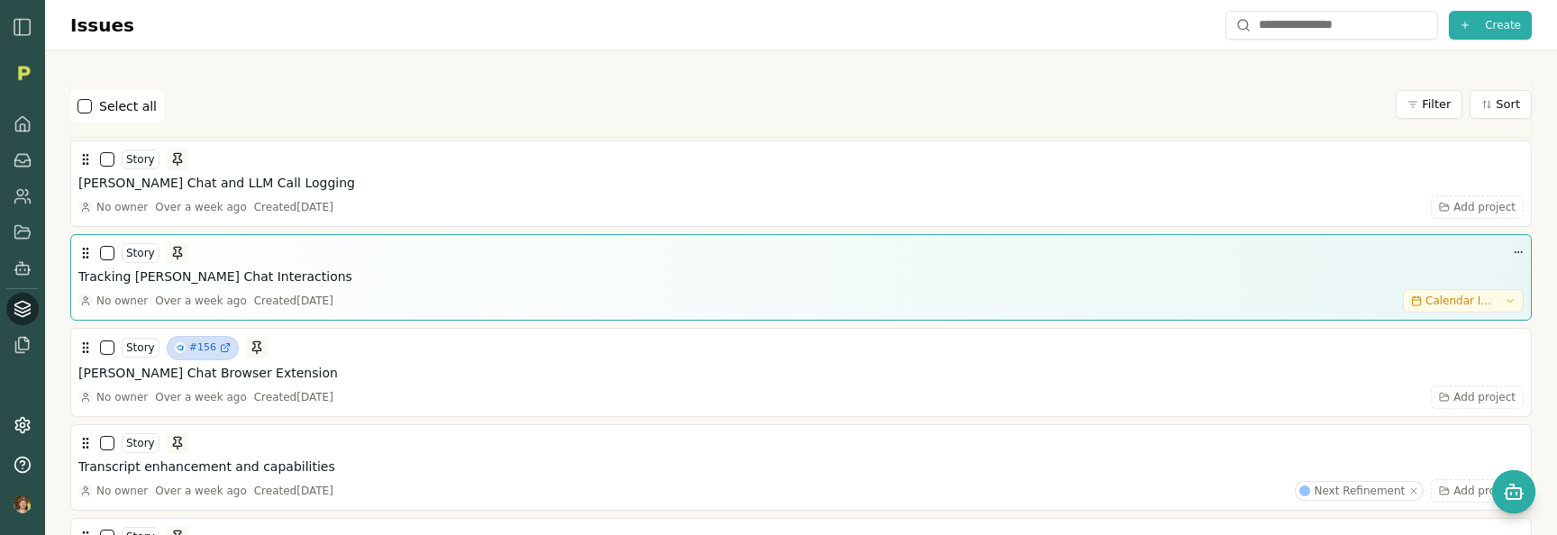
click at [300, 302] on div "Created [DATE]" at bounding box center [293, 301] width 79 height 14
click at [234, 265] on div "Story Tracking [PERSON_NAME] Chat Interactions No owner Over a week ago Created…" at bounding box center [801, 277] width 1446 height 70
click at [233, 272] on h3 "Tracking [PERSON_NAME] Chat Interactions" at bounding box center [215, 277] width 274 height 18
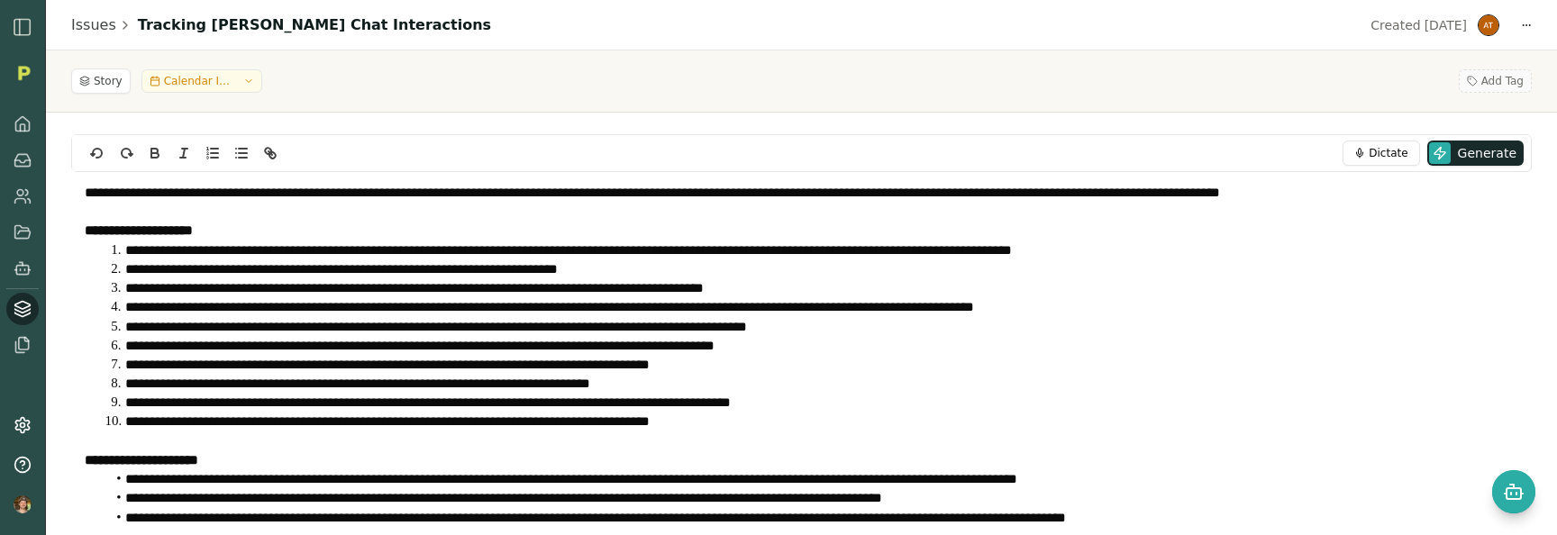
click at [1494, 83] on span "Add Tag" at bounding box center [1503, 81] width 42 height 14
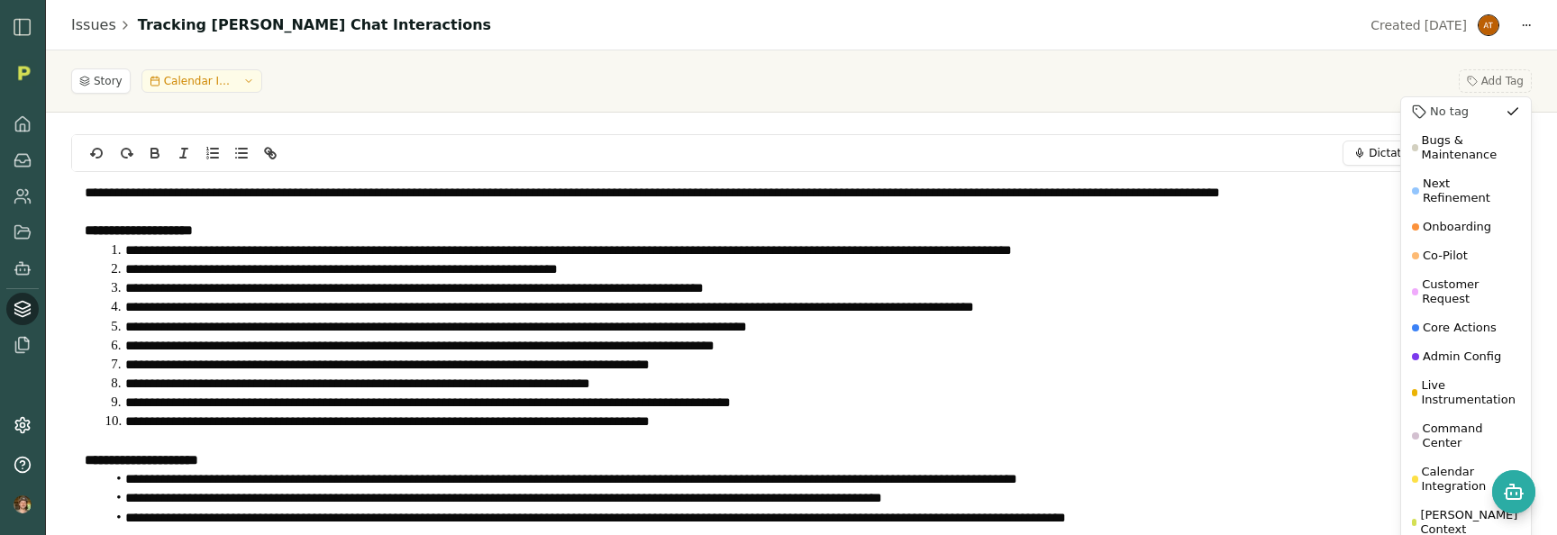
click at [1324, 107] on div "Story Calendar Integration Add Tag No tag Bugs & Maintenance Next Refinement On…" at bounding box center [801, 81] width 1511 height 62
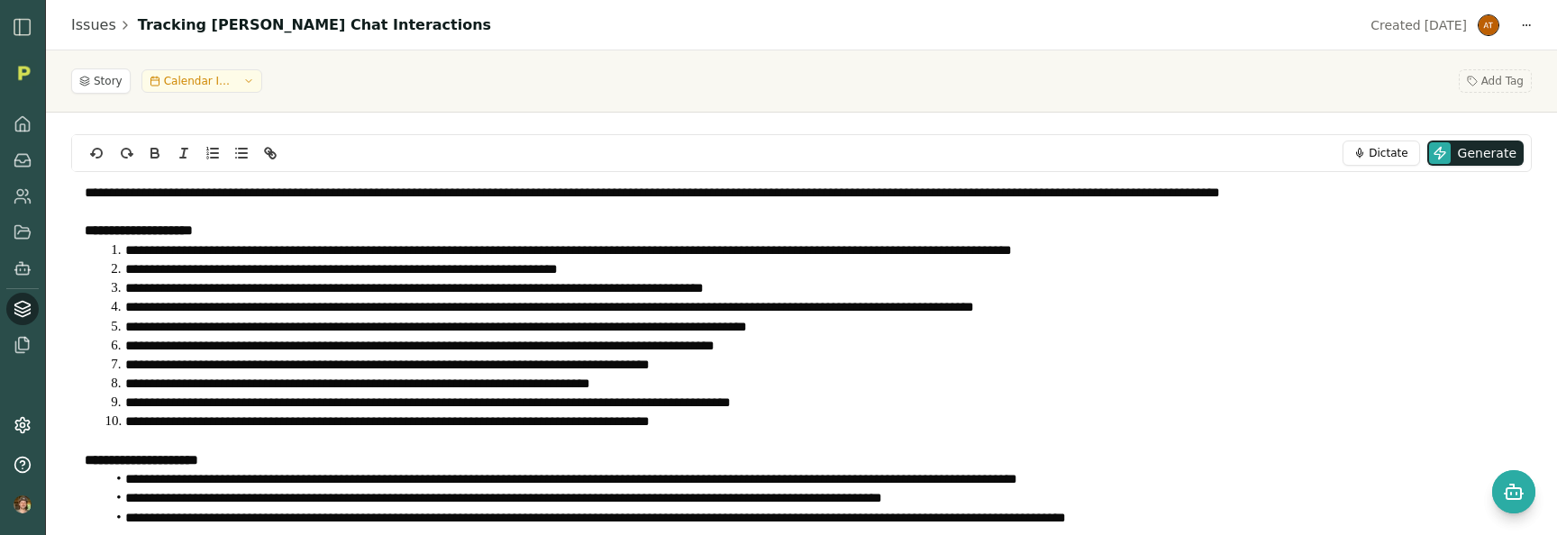
click at [1248, 91] on div "Story Calendar Integration Add Tag" at bounding box center [801, 80] width 1461 height 25
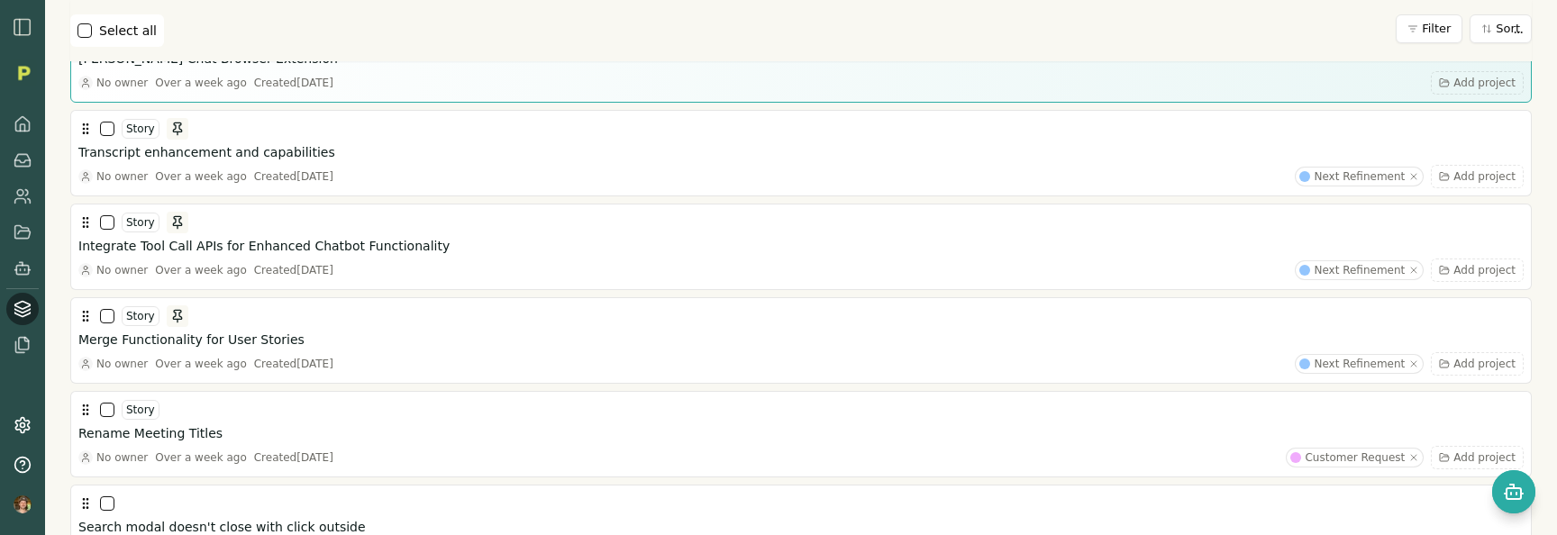
scroll to position [1118, 0]
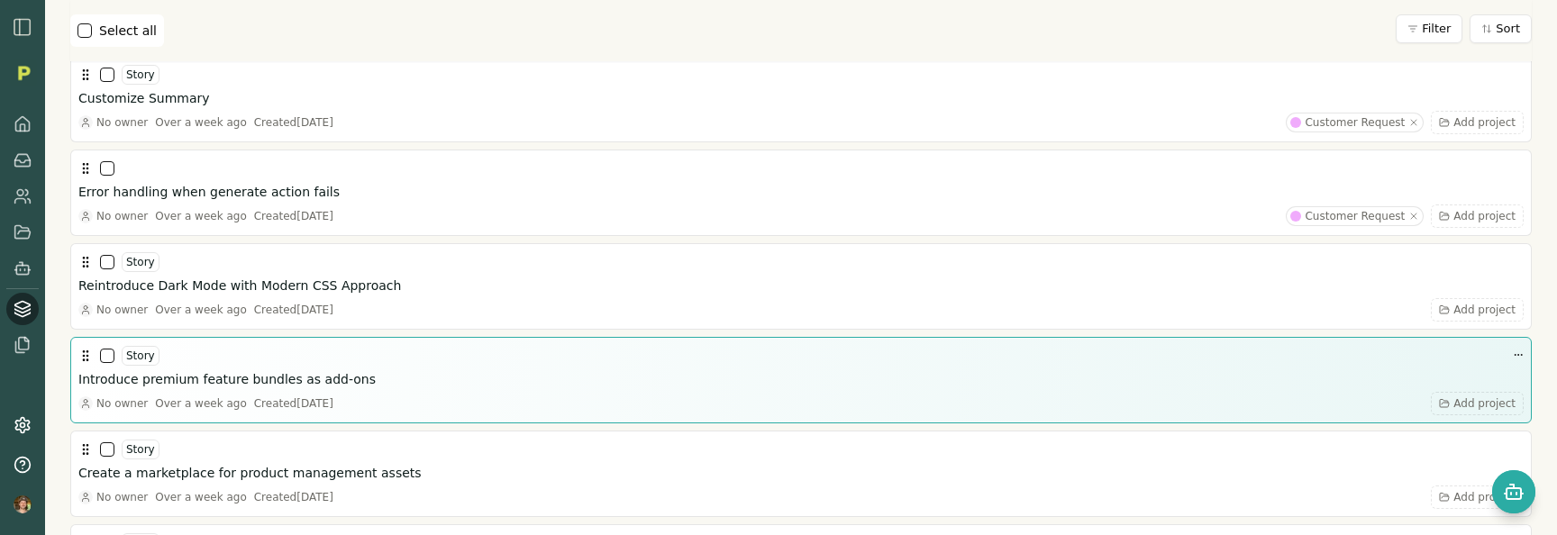
click at [269, 374] on h3 "Introduce premium feature bundles as add-ons" at bounding box center [226, 379] width 297 height 18
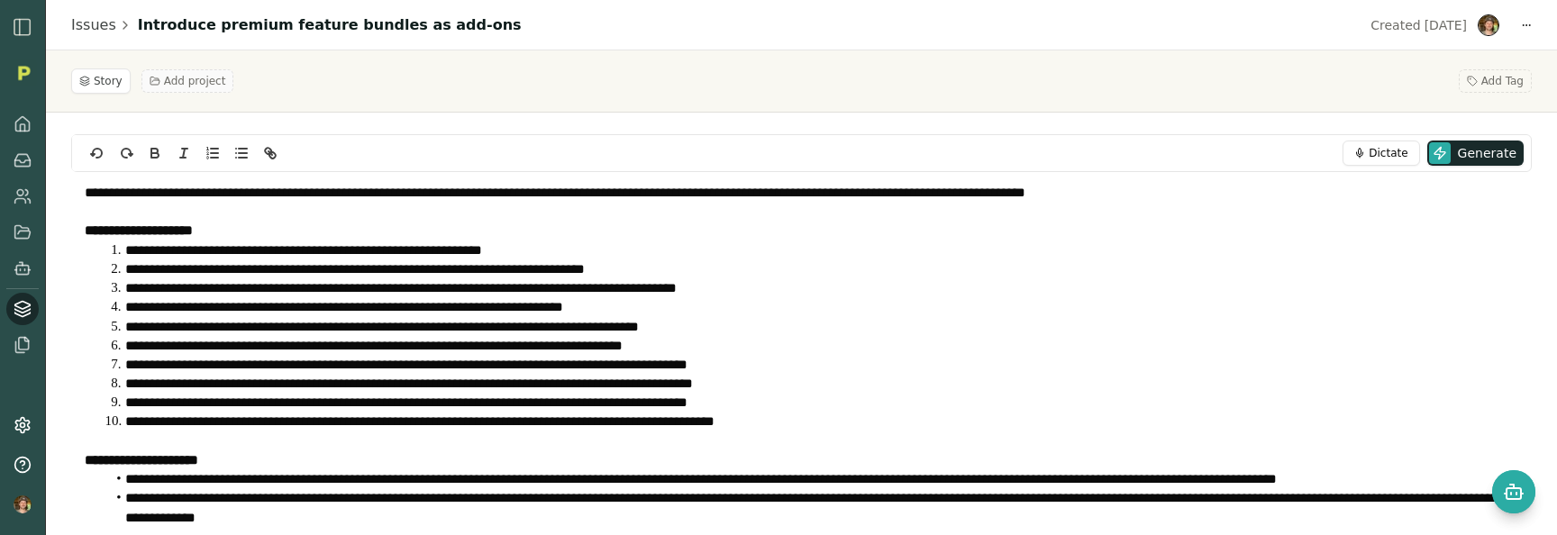
click at [199, 84] on span "Add project" at bounding box center [195, 81] width 62 height 14
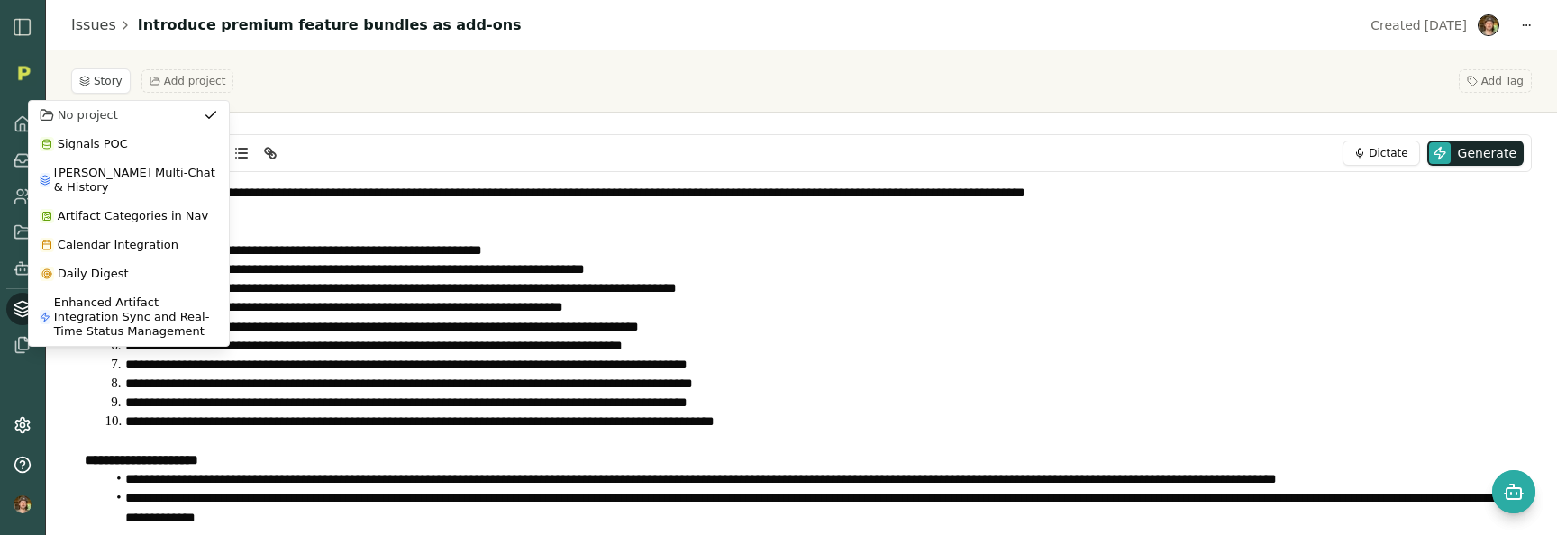
click at [28, 233] on div "No project Signals POC [PERSON_NAME] Multi-Chat & History Artifact Categories i…" at bounding box center [129, 223] width 202 height 247
click at [19, 225] on icon at bounding box center [22, 231] width 15 height 13
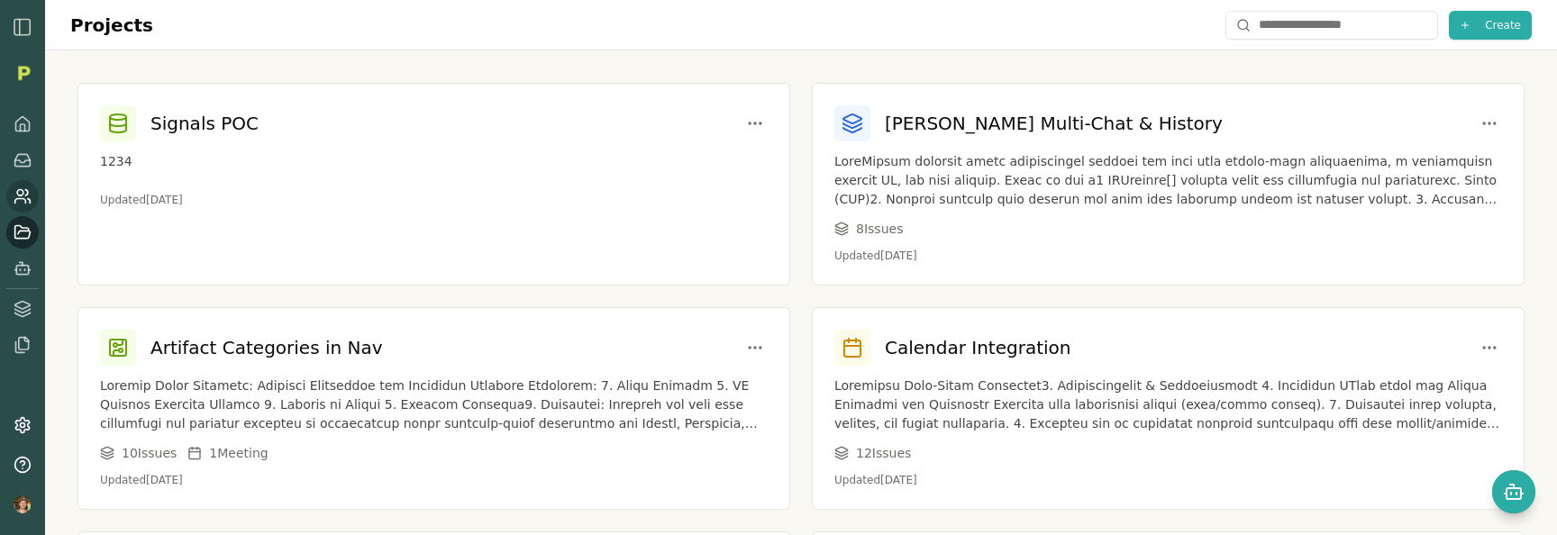
click at [22, 200] on icon at bounding box center [23, 196] width 18 height 18
click at [15, 197] on icon at bounding box center [23, 196] width 18 height 18
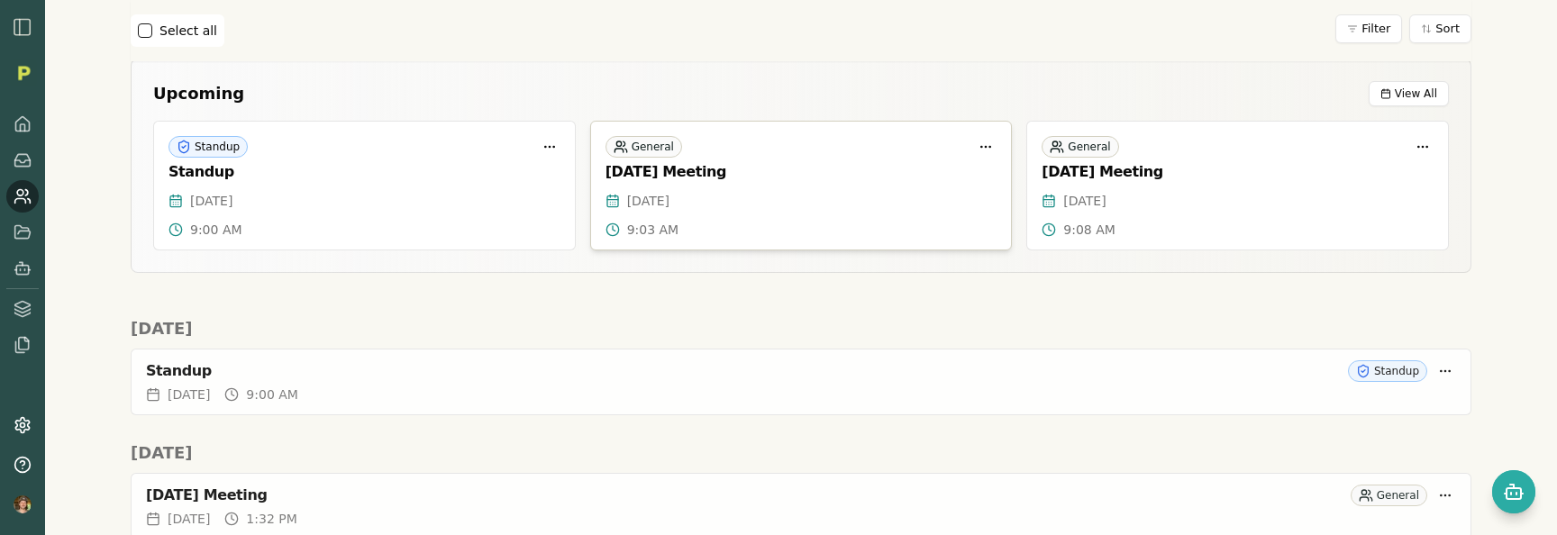
scroll to position [139, 0]
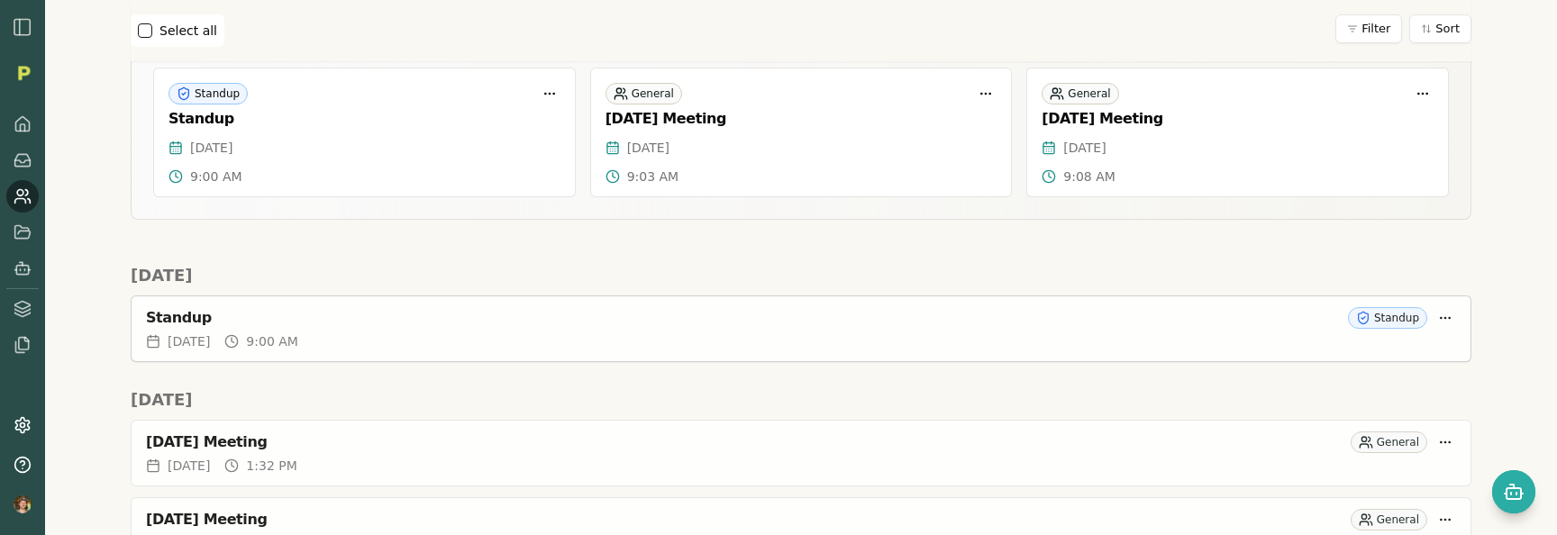
click at [809, 296] on div "Standup Standup [DATE] 9:00 AM" at bounding box center [801, 329] width 1341 height 67
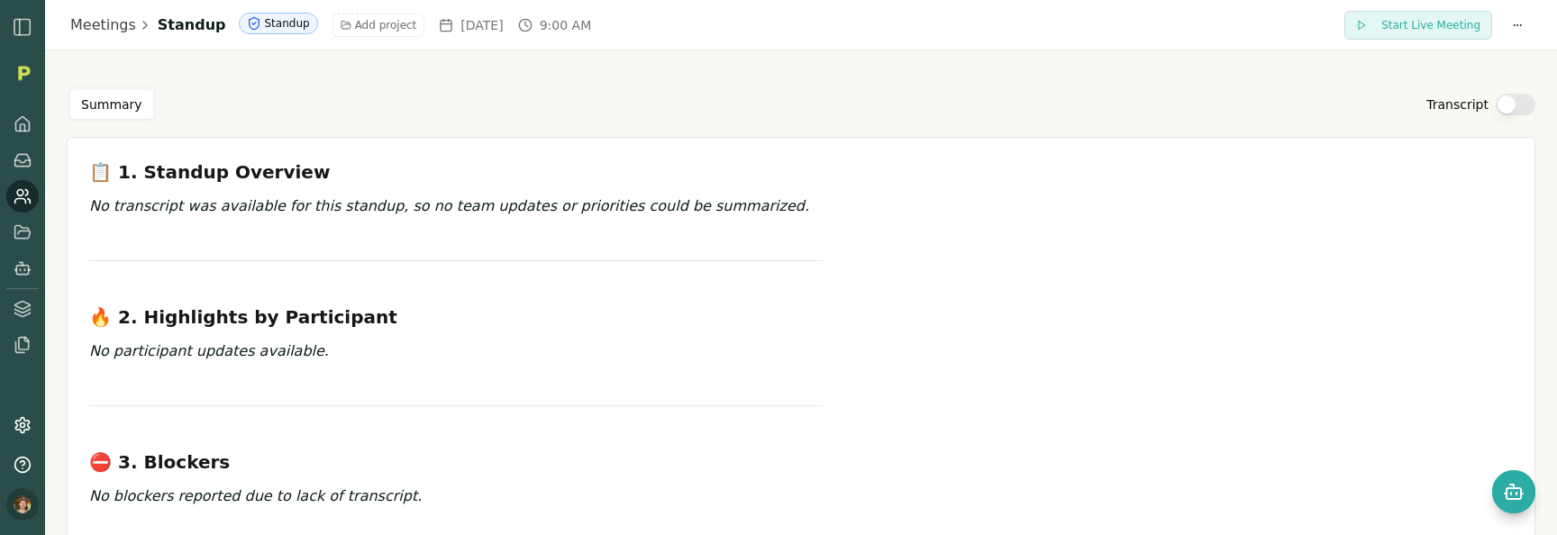
click at [15, 506] on html "Meetings Standup Standup Add project [DATE] 9:00 AM Start Live Meeting Summary …" at bounding box center [778, 267] width 1557 height 535
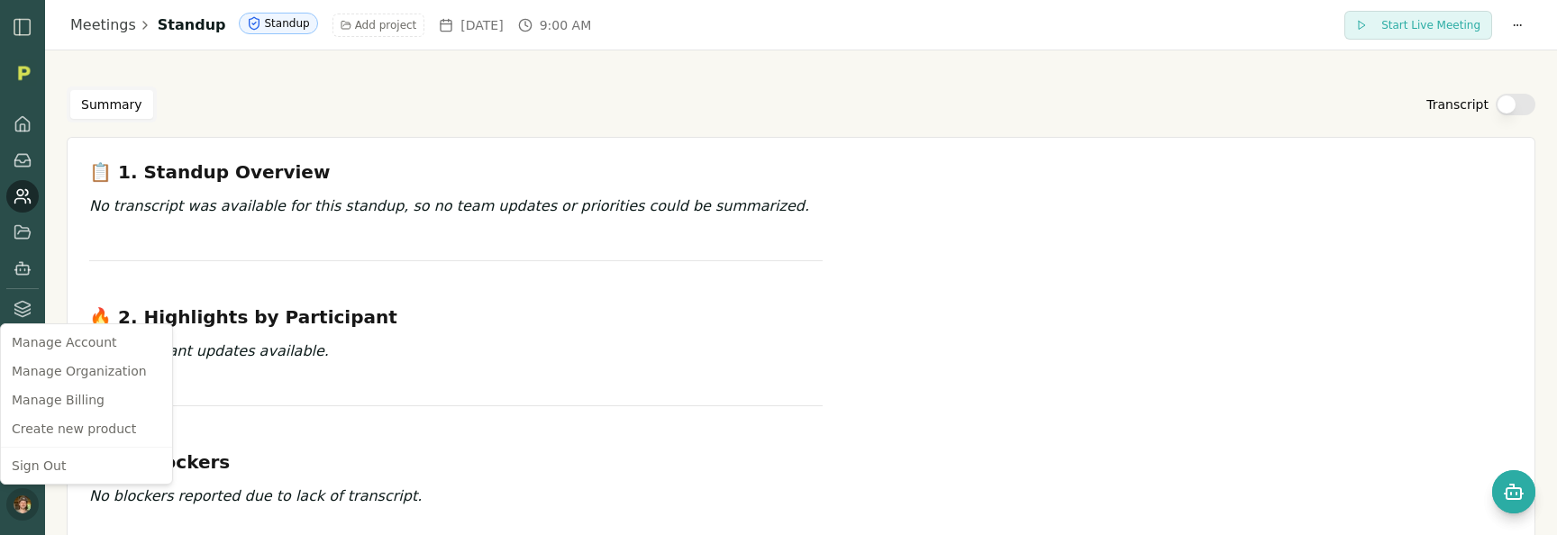
click at [15, 506] on html "Meetings Standup Standup Add project [DATE] 9:00 AM Start Live Meeting Summary …" at bounding box center [778, 267] width 1557 height 535
